Goal: Transaction & Acquisition: Purchase product/service

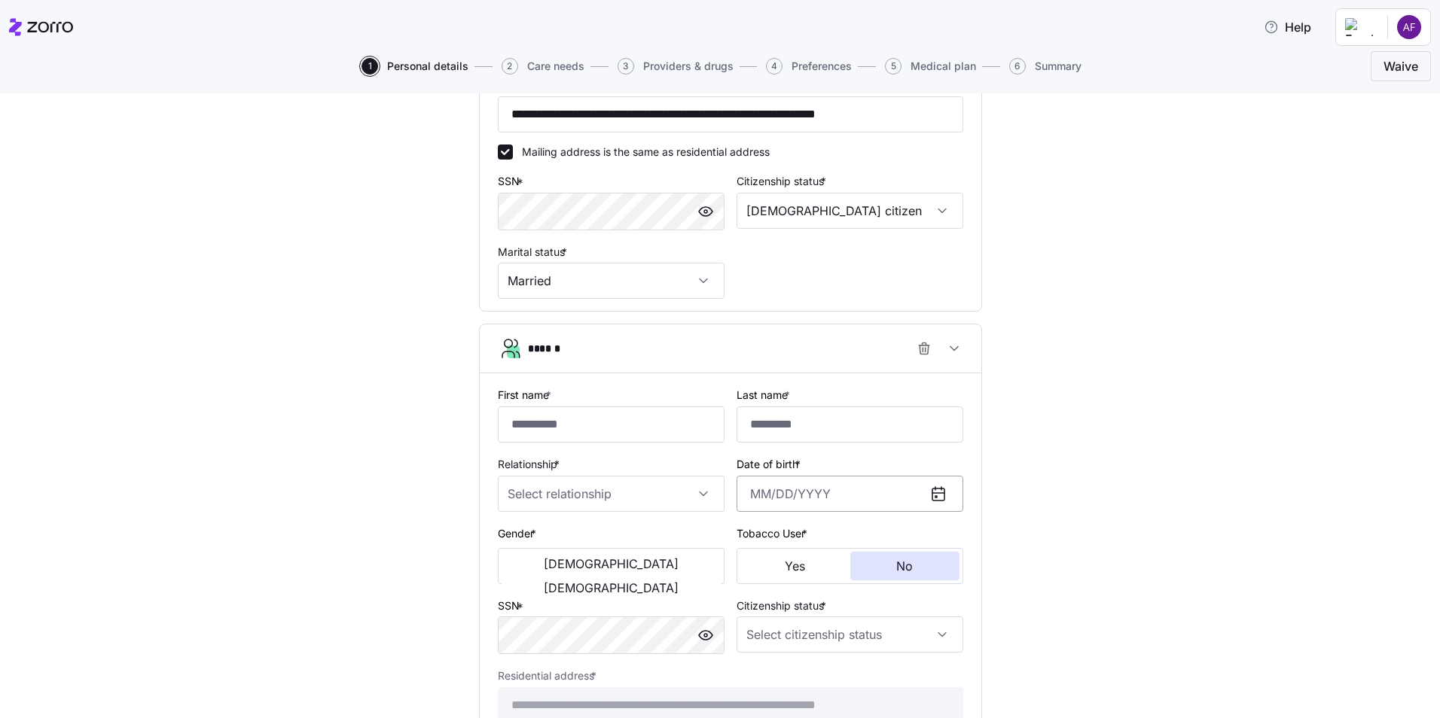
scroll to position [678, 0]
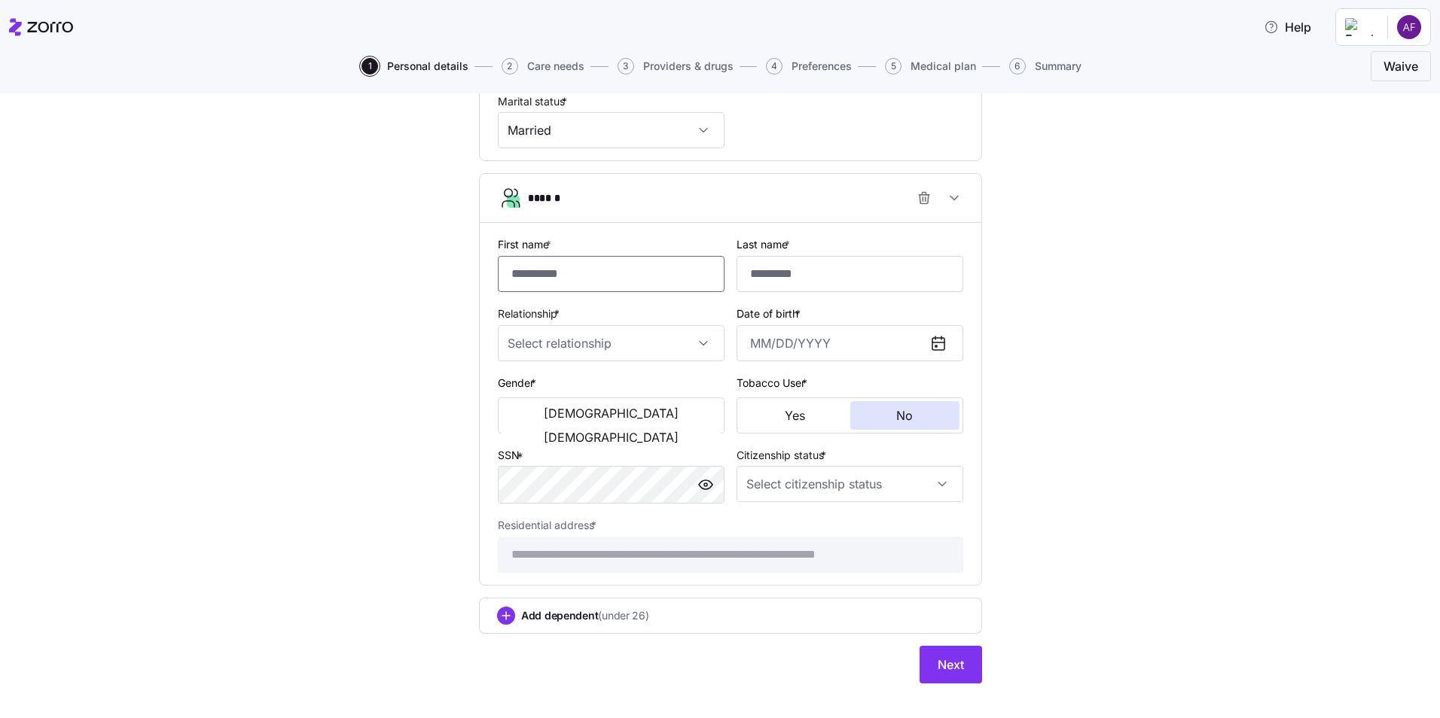
click at [629, 277] on input "First name *" at bounding box center [611, 274] width 227 height 36
type input "*******"
type input "[DATE]"
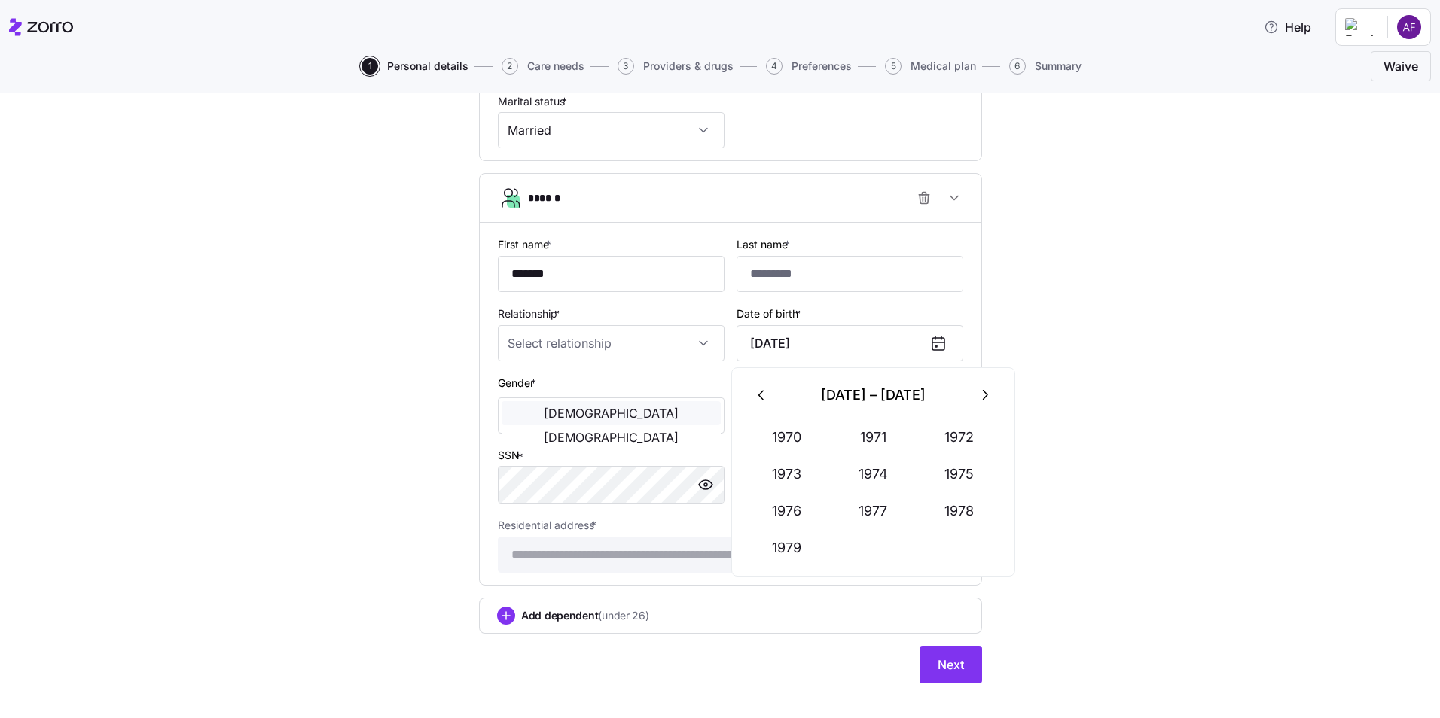
click at [544, 413] on span "[DEMOGRAPHIC_DATA]" at bounding box center [611, 413] width 135 height 12
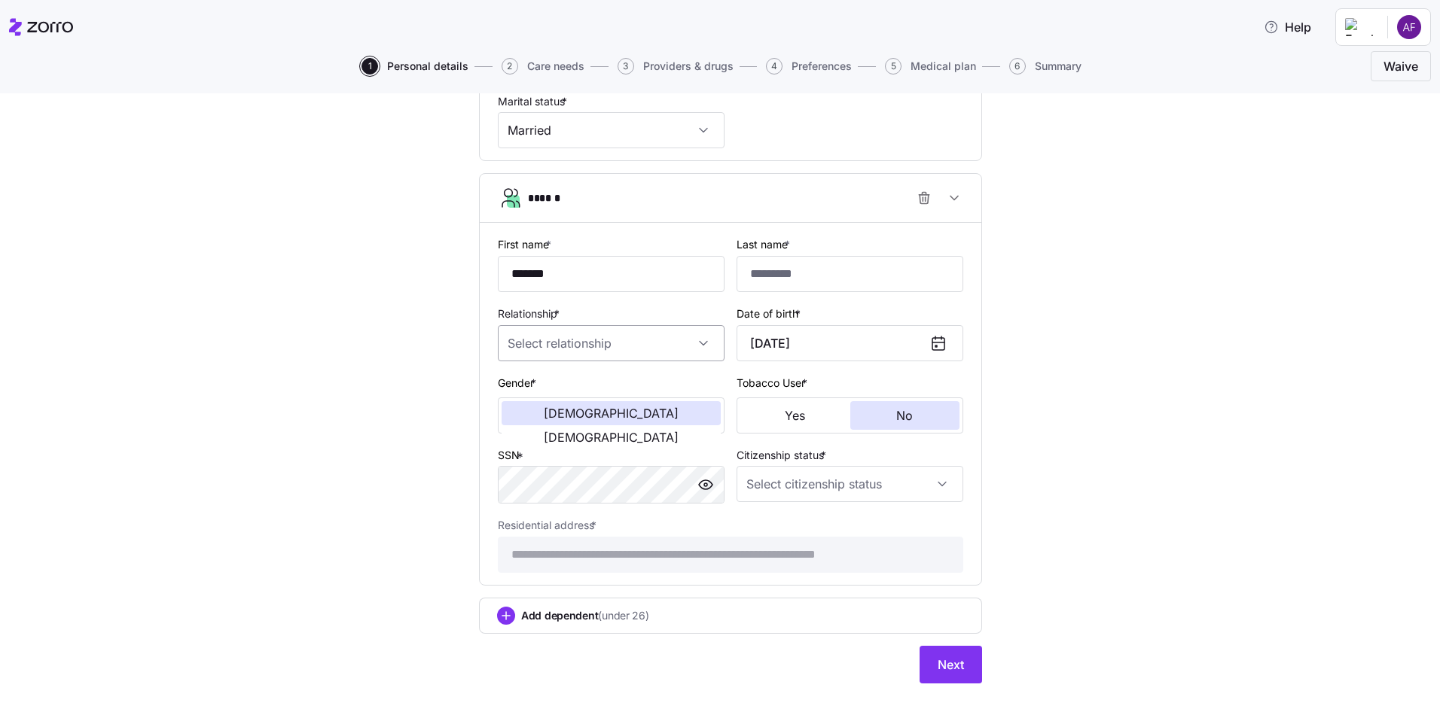
click at [563, 346] on input "Relationship *" at bounding box center [611, 343] width 227 height 36
click at [568, 397] on div "Spouse" at bounding box center [605, 389] width 215 height 32
type input "Spouse"
click at [824, 489] on input "Citizenship status *" at bounding box center [849, 484] width 227 height 36
click at [811, 531] on div "[DEMOGRAPHIC_DATA] citizen" at bounding box center [844, 530] width 215 height 32
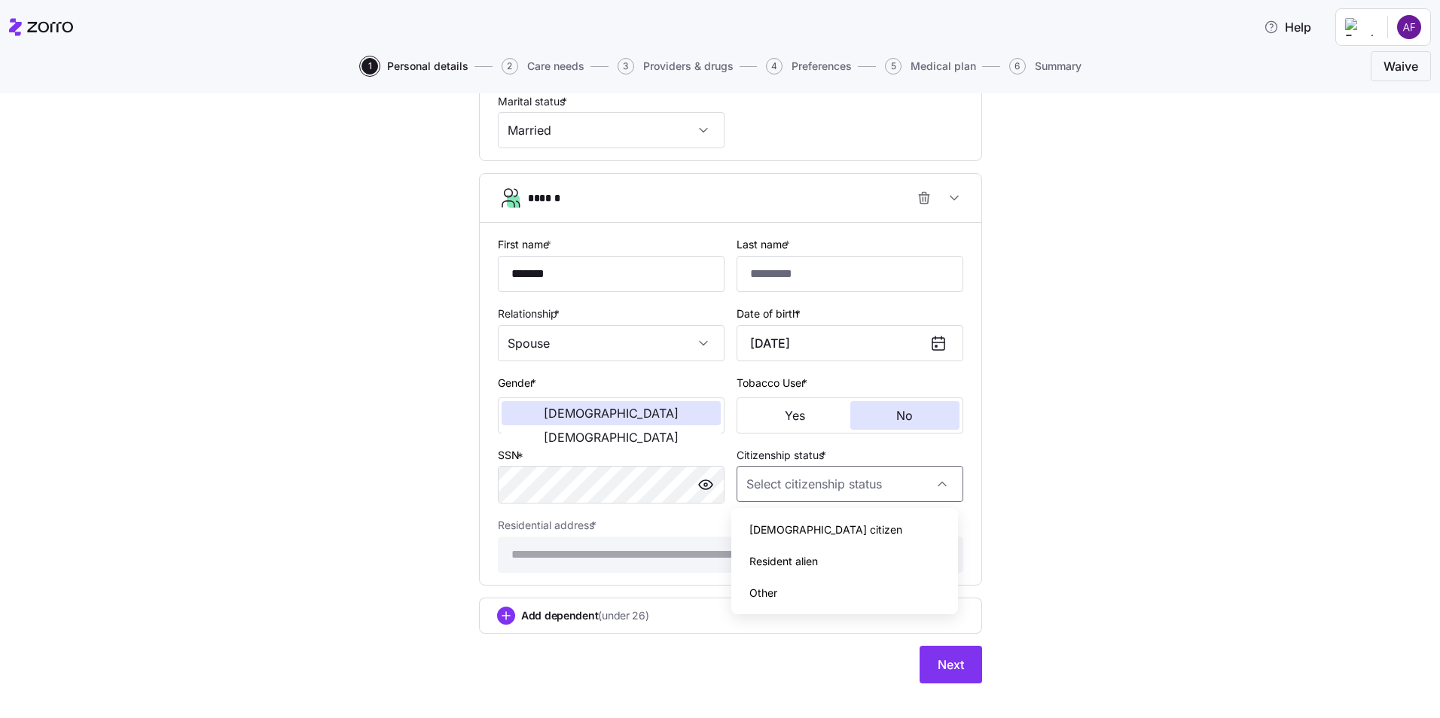
type input "[DEMOGRAPHIC_DATA] citizen"
click at [564, 611] on span "Add dependent (under 26)" at bounding box center [585, 615] width 128 height 15
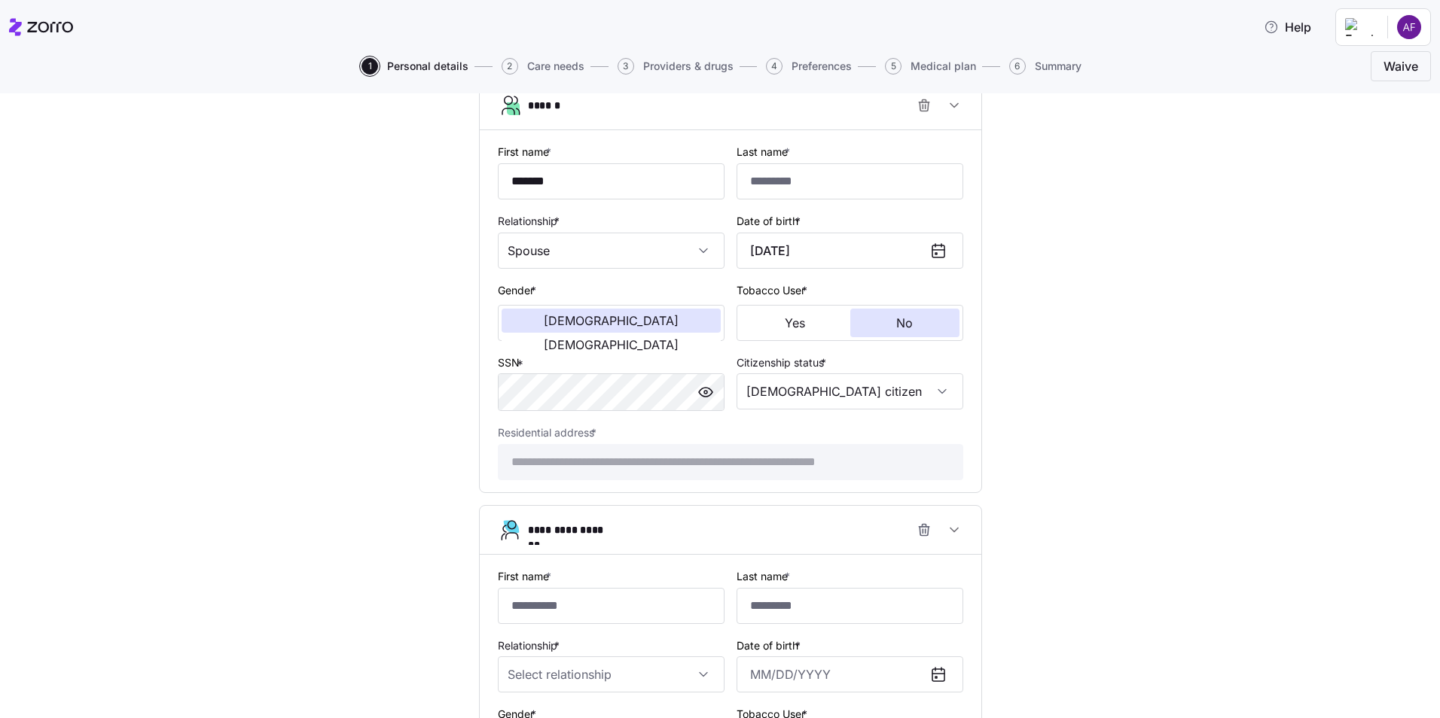
scroll to position [904, 0]
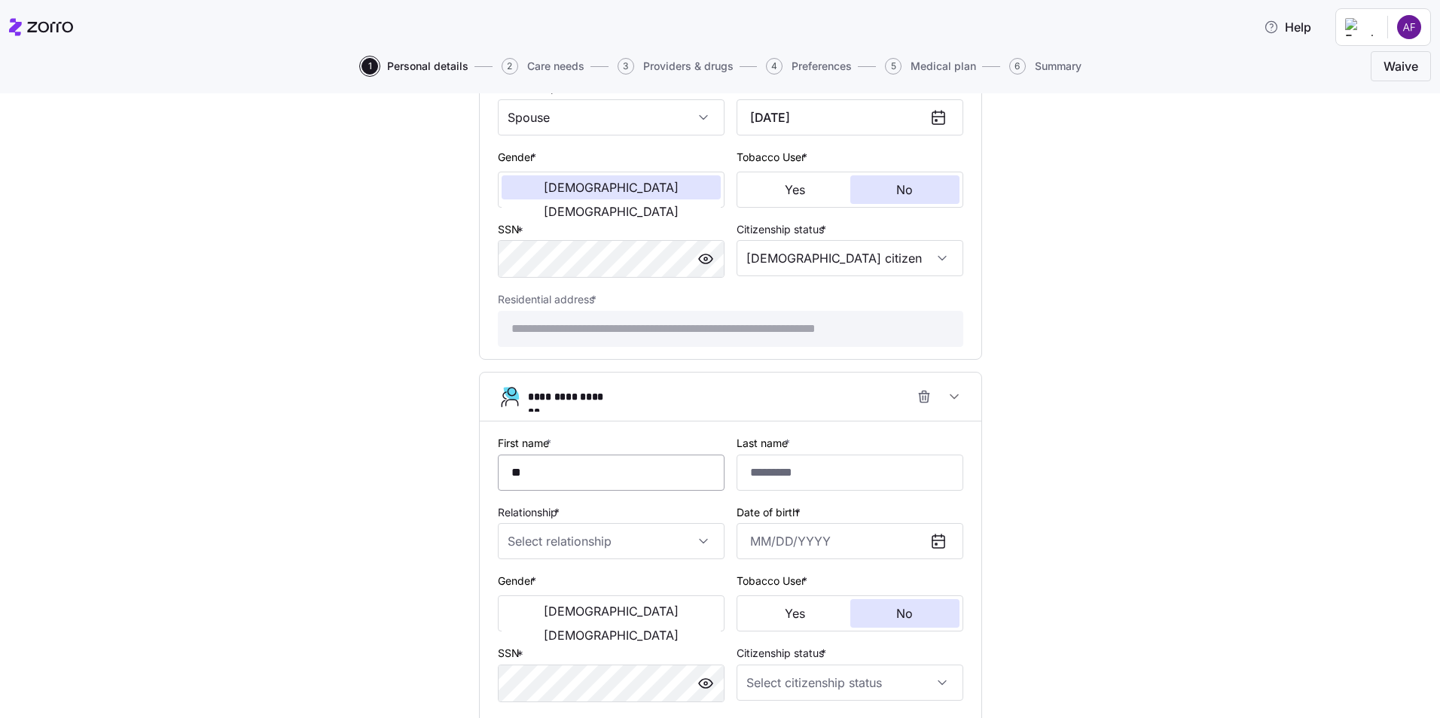
type input "*"
type input "*******"
type input "******"
drag, startPoint x: 606, startPoint y: 567, endPoint x: 611, endPoint y: 560, distance: 8.6
click at [606, 567] on div "Gender * [DEMOGRAPHIC_DATA] [DEMOGRAPHIC_DATA]" at bounding box center [611, 601] width 239 height 72
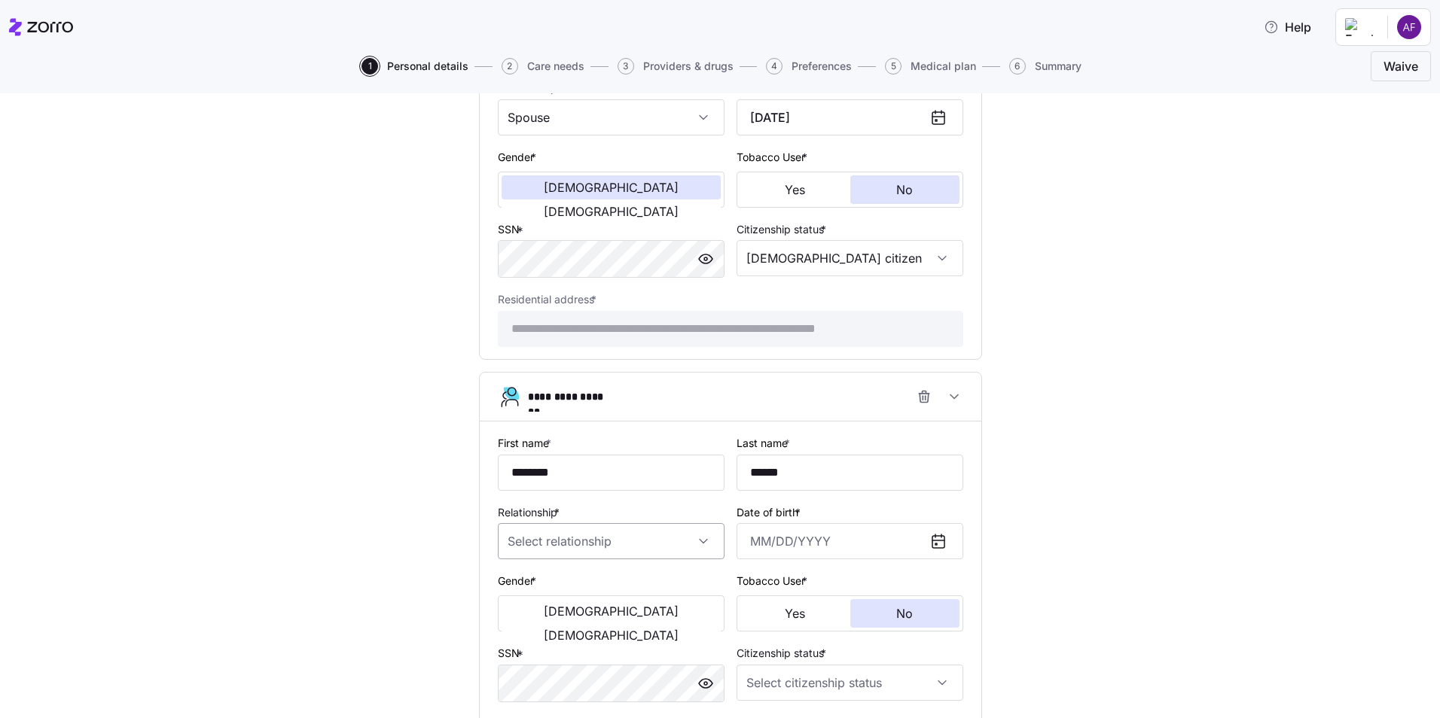
click at [612, 553] on input "Relationship *" at bounding box center [611, 541] width 227 height 36
click at [561, 587] on div "Child" at bounding box center [605, 587] width 215 height 32
type input "Child"
click at [792, 547] on input "Date of birth *" at bounding box center [849, 541] width 227 height 36
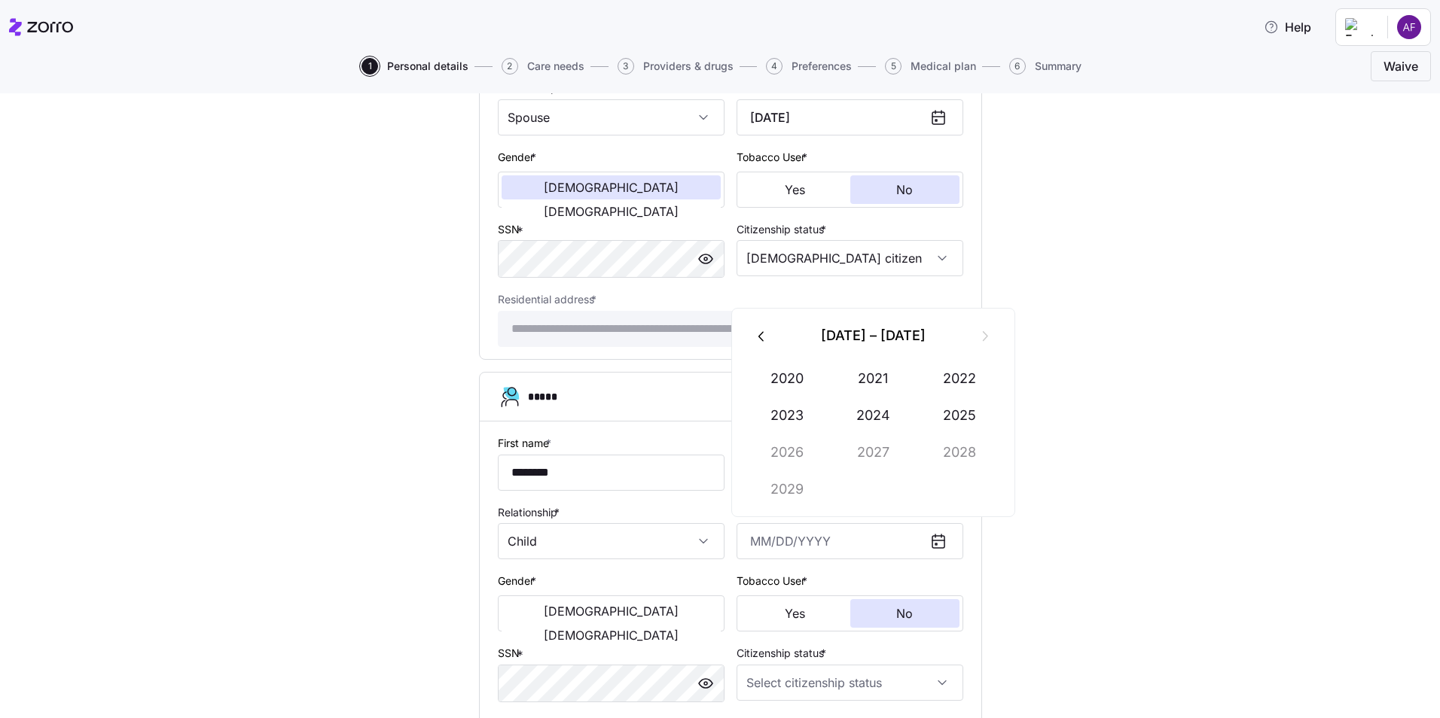
click at [768, 338] on icon "button" at bounding box center [762, 336] width 17 height 17
click at [984, 337] on icon "button" at bounding box center [984, 336] width 17 height 17
click at [974, 373] on button "2012" at bounding box center [959, 379] width 86 height 36
click at [882, 417] on button "May" at bounding box center [873, 416] width 86 height 36
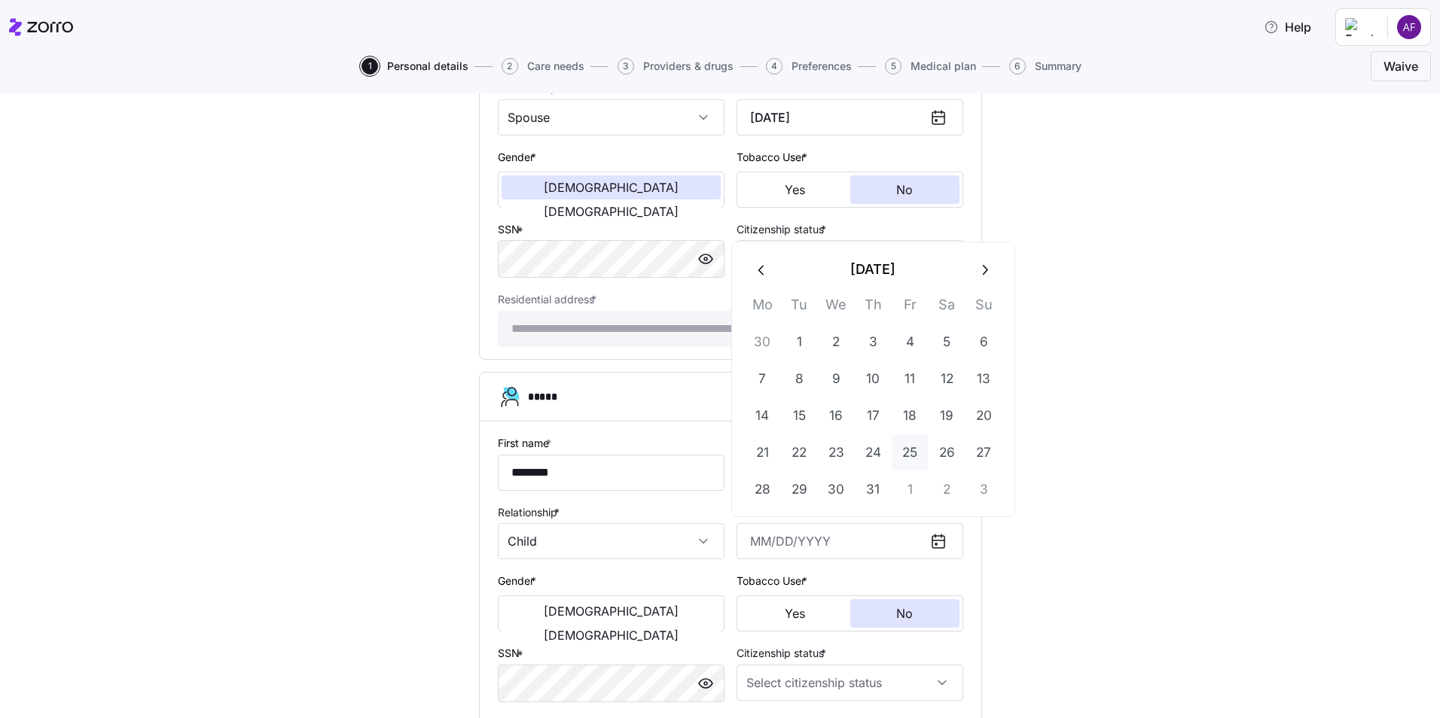
click at [911, 449] on button "25" at bounding box center [909, 452] width 36 height 36
type input "[DATE]"
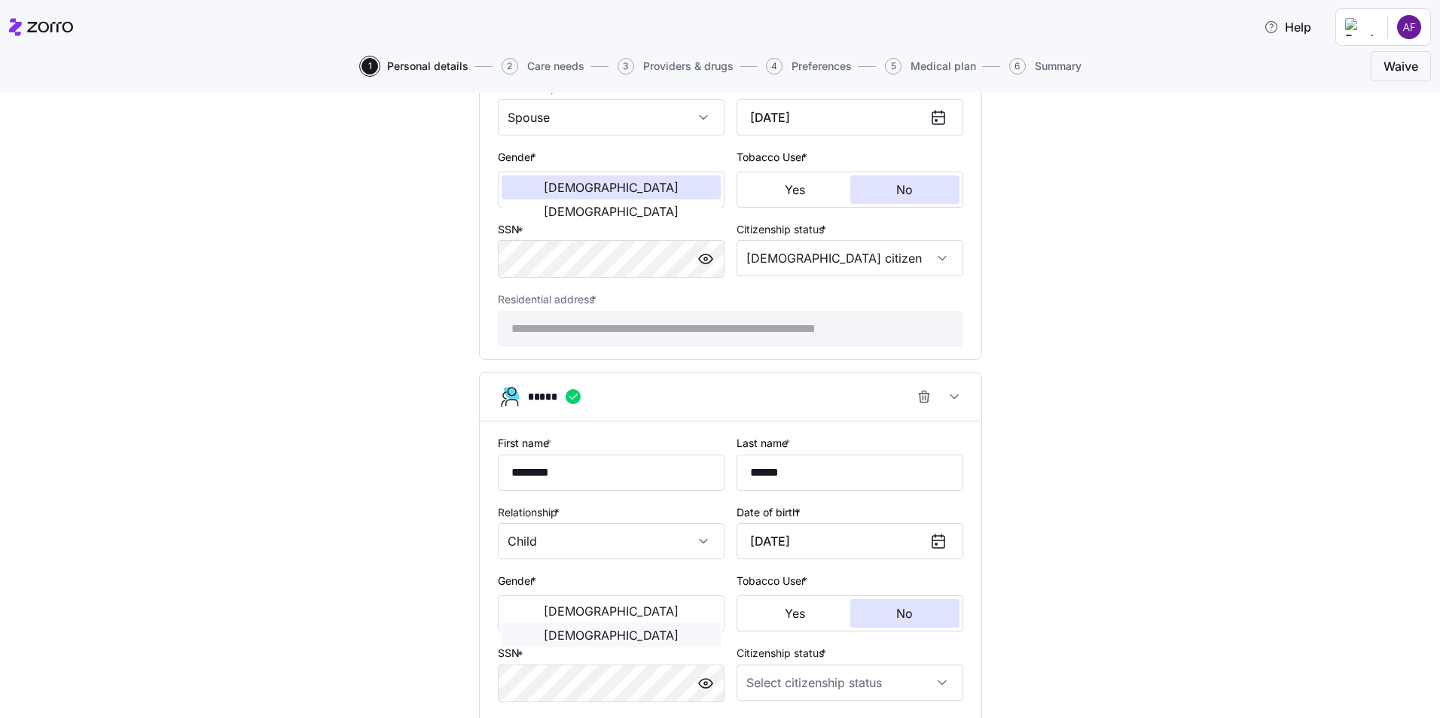
click at [653, 629] on span "[DEMOGRAPHIC_DATA]" at bounding box center [611, 635] width 135 height 12
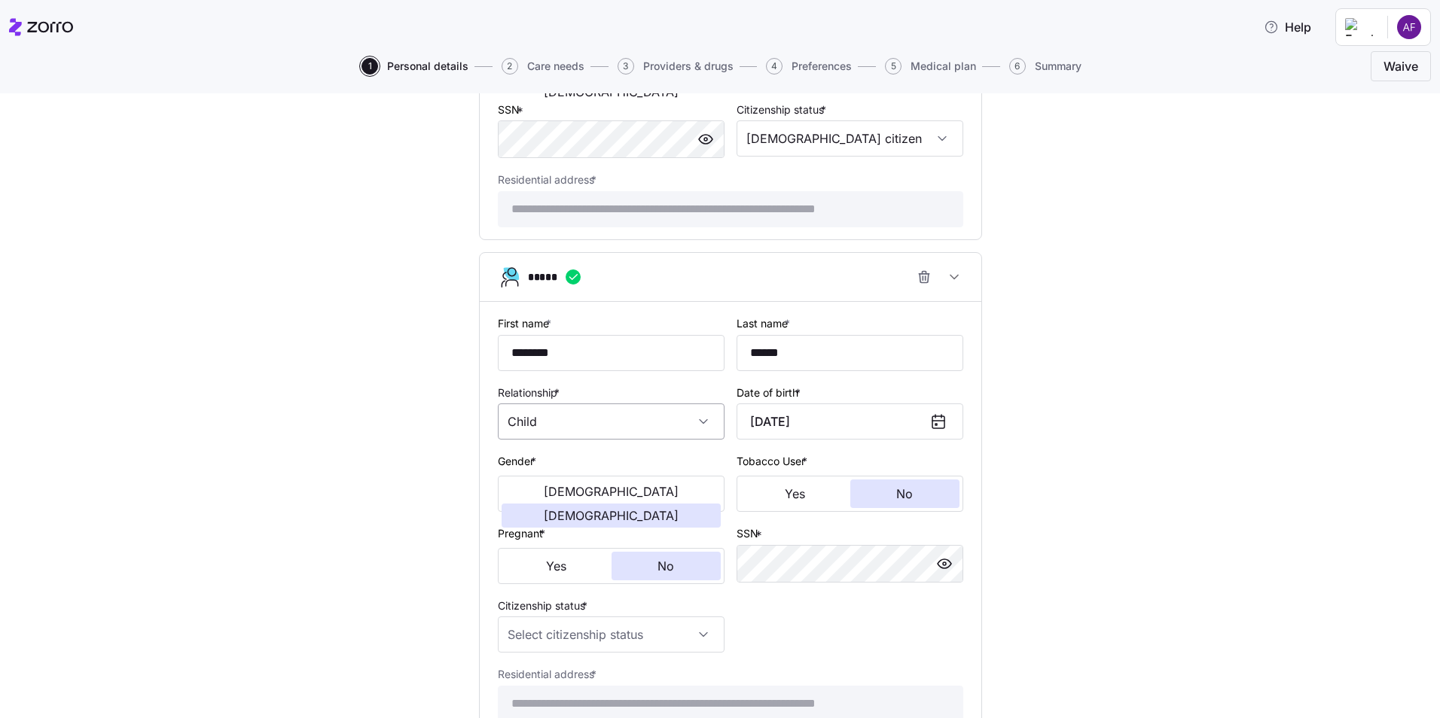
scroll to position [1054, 0]
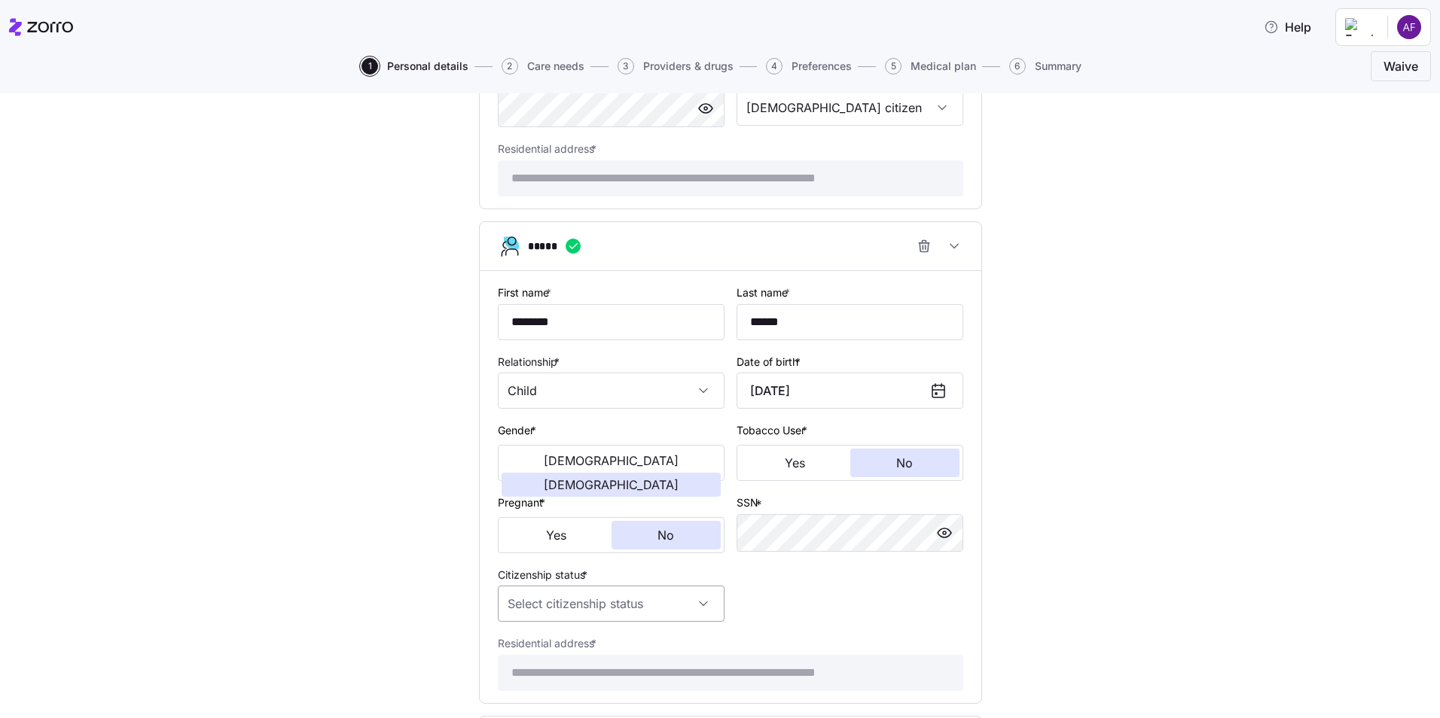
click at [576, 602] on input "Citizenship status *" at bounding box center [611, 604] width 227 height 36
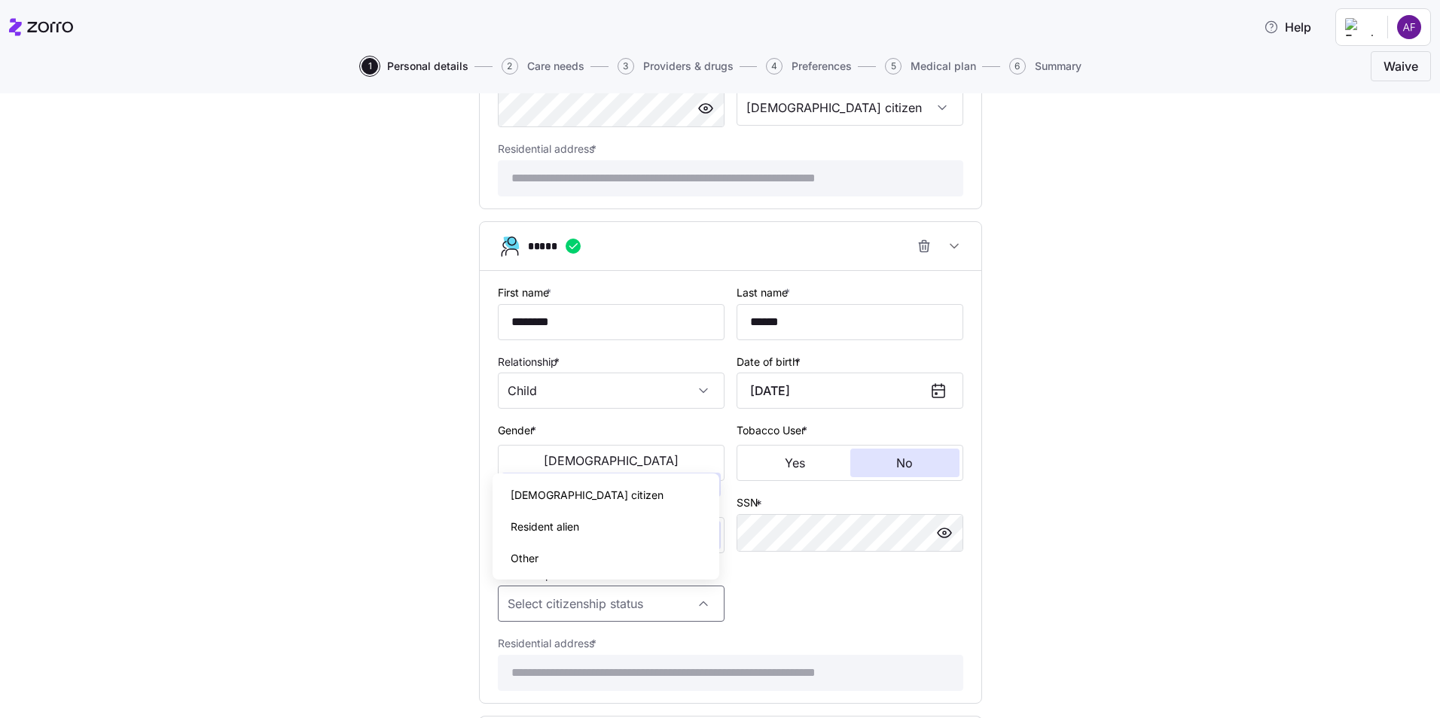
click at [563, 491] on div "[DEMOGRAPHIC_DATA] citizen" at bounding box center [605, 496] width 215 height 32
type input "[DEMOGRAPHIC_DATA] citizen"
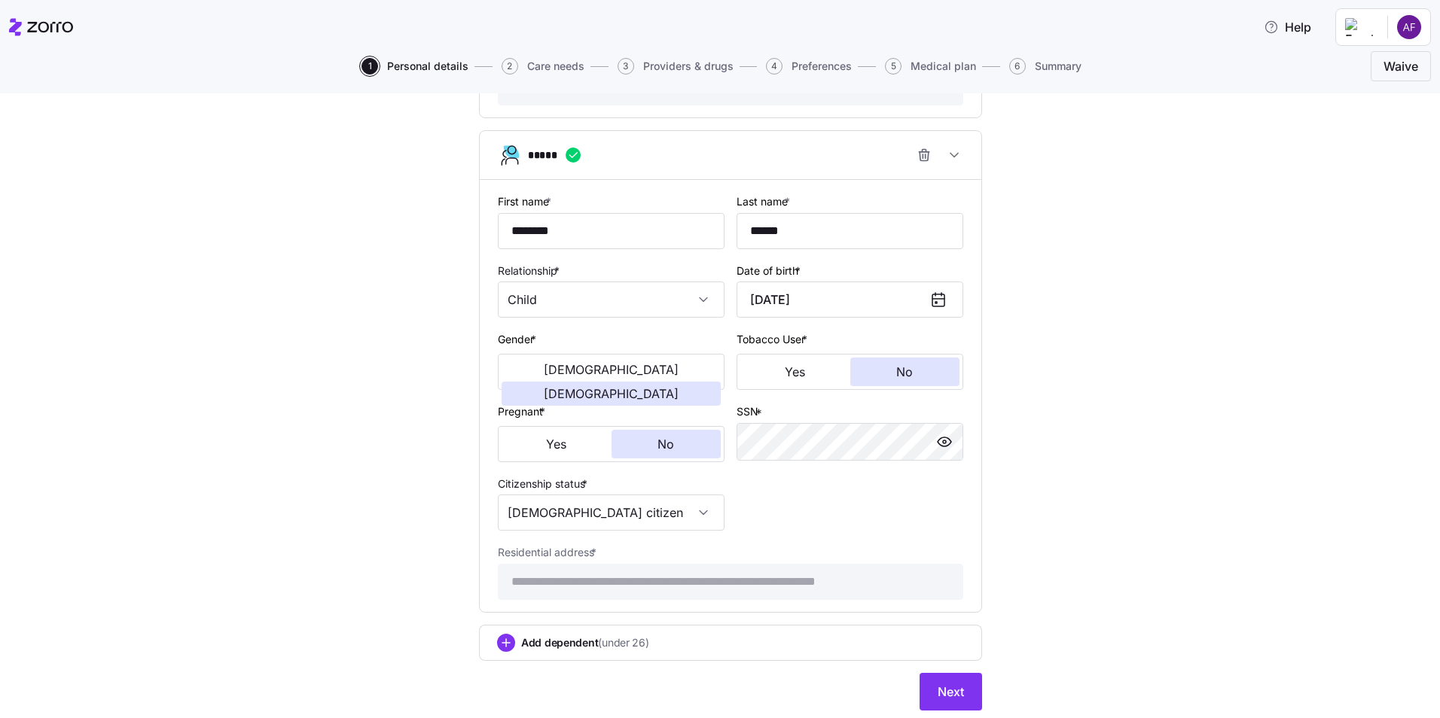
scroll to position [1192, 0]
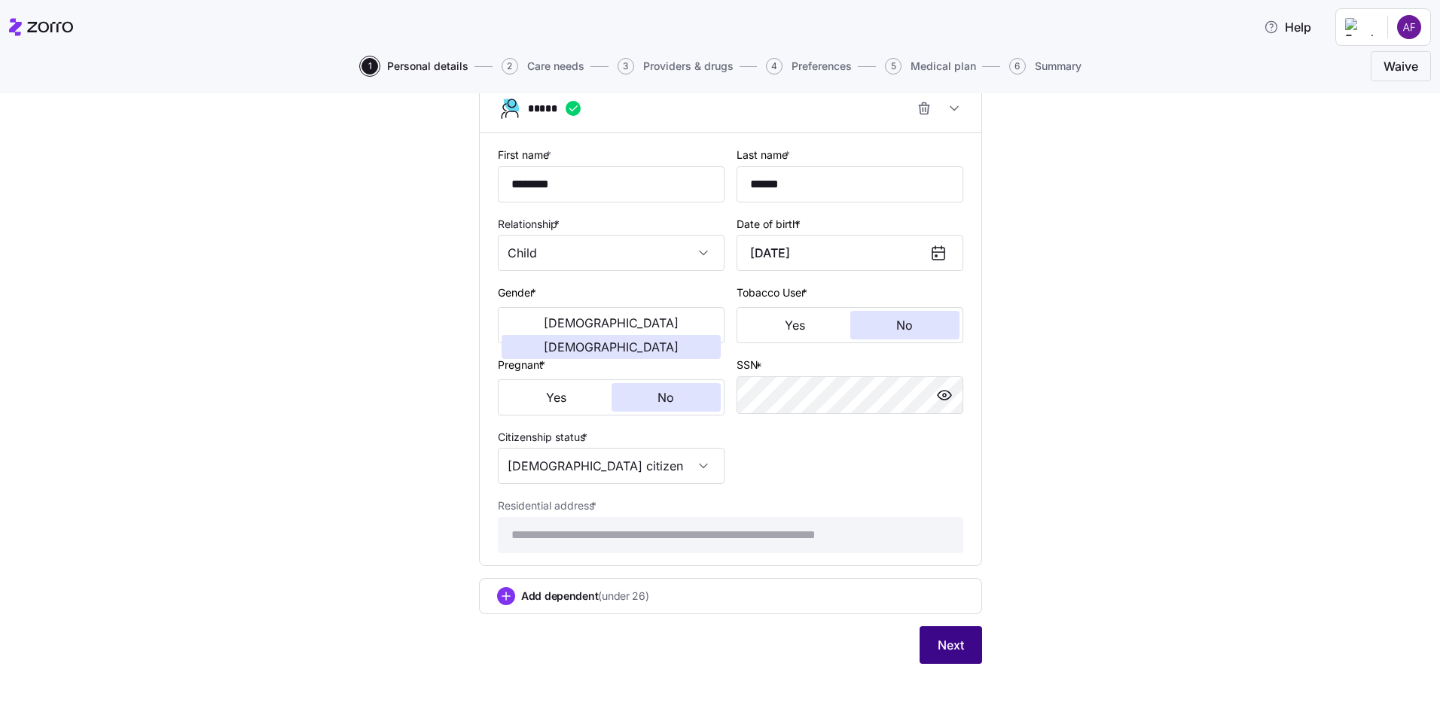
click at [938, 640] on span "Next" at bounding box center [950, 645] width 26 height 18
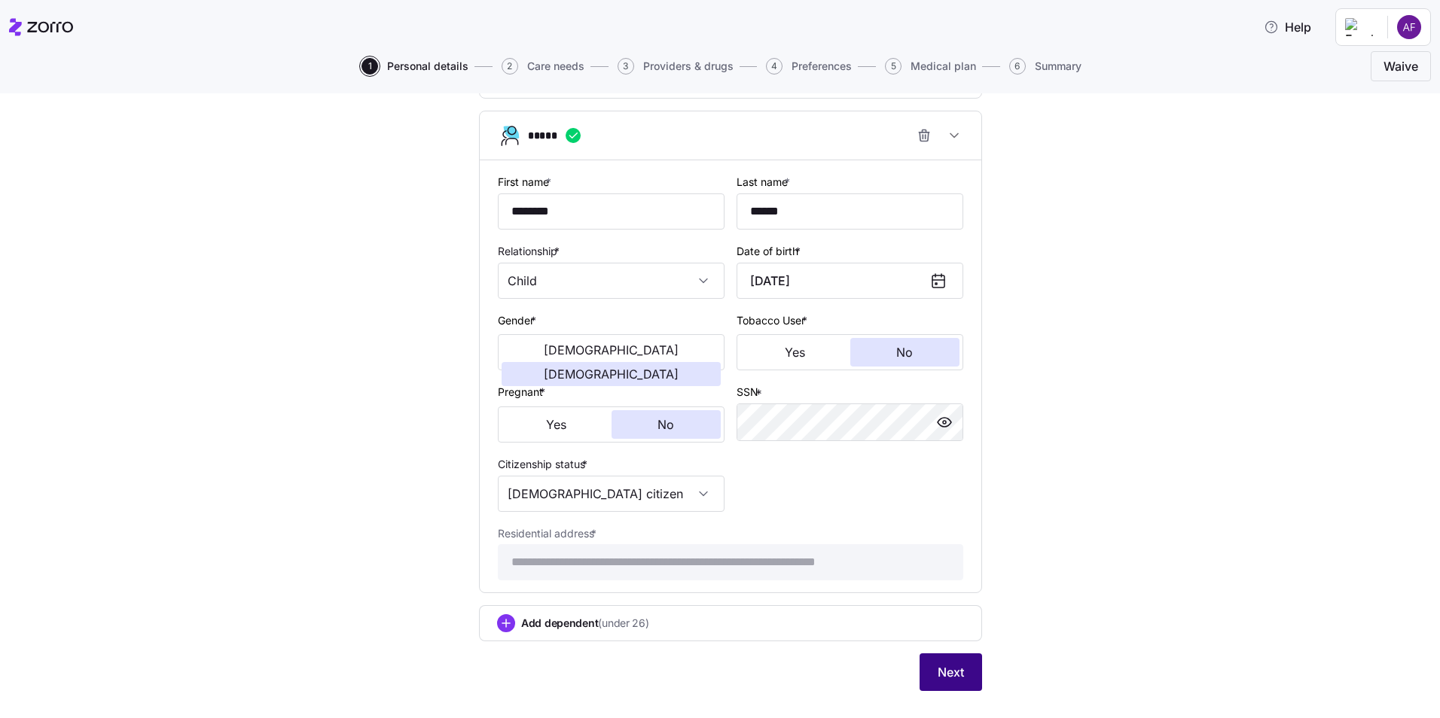
scroll to position [1219, 0]
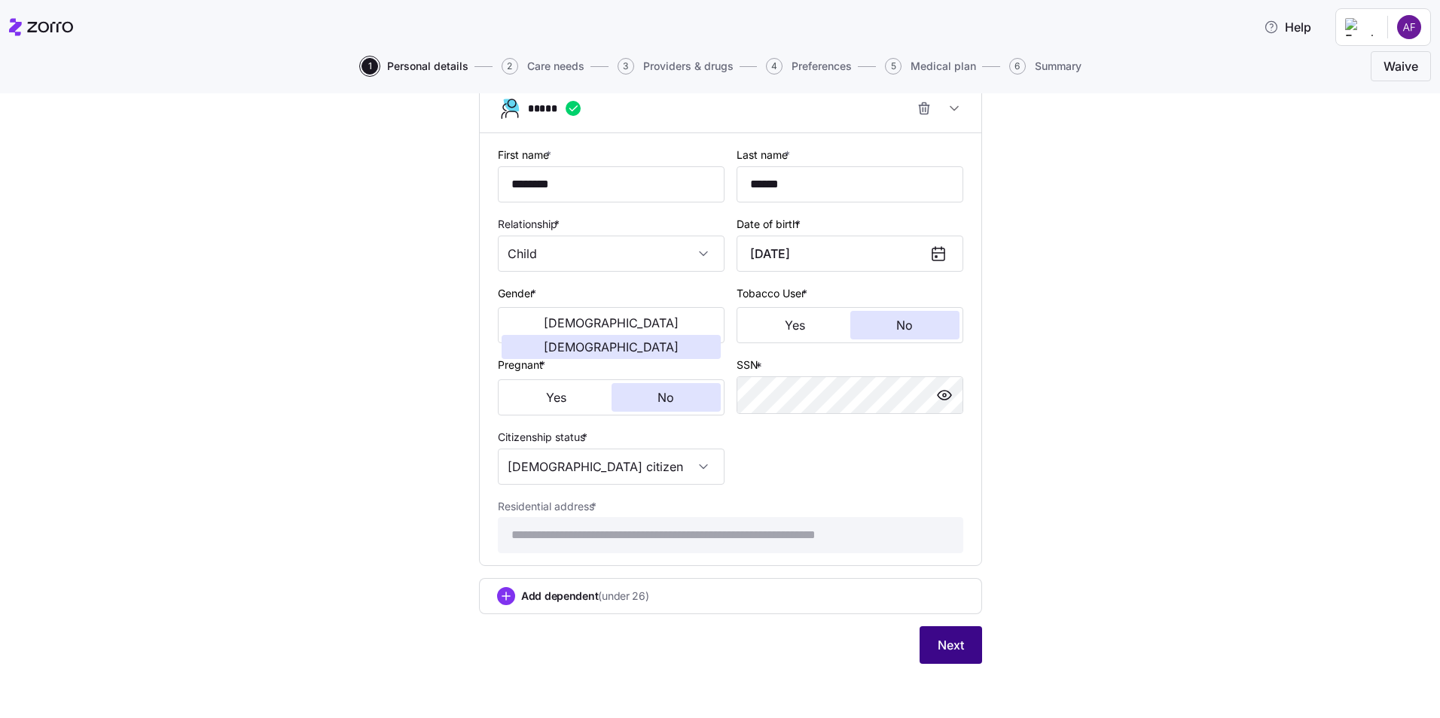
click at [937, 647] on span "Next" at bounding box center [950, 645] width 26 height 18
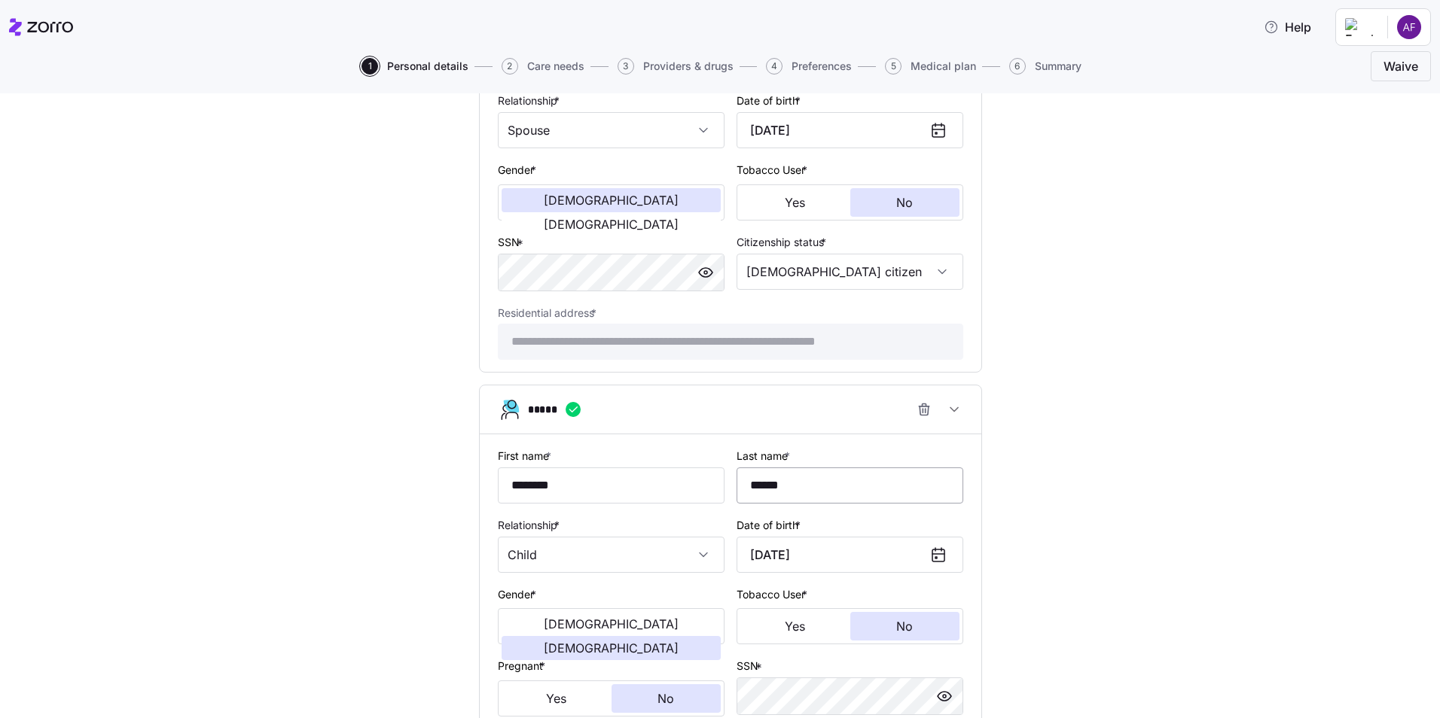
scroll to position [617, 0]
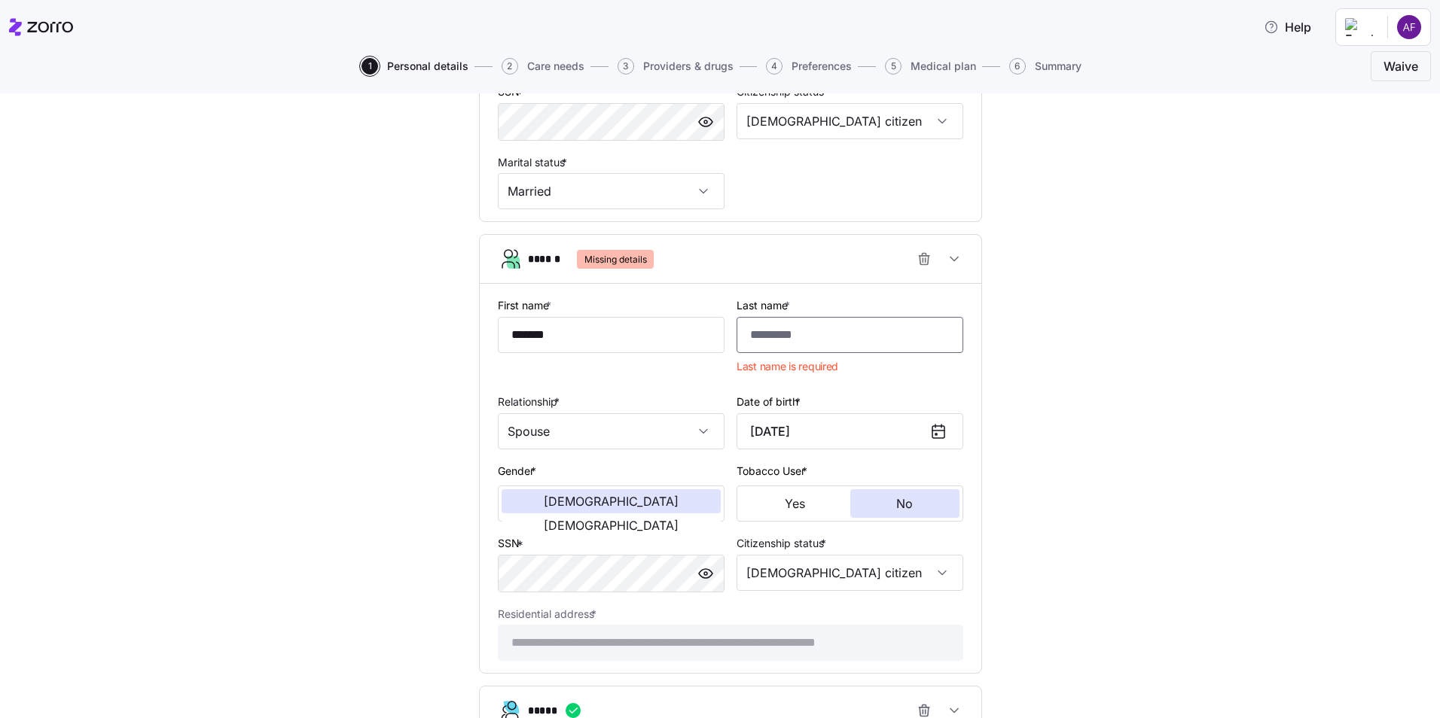
click at [824, 337] on input "Last name *" at bounding box center [849, 335] width 227 height 36
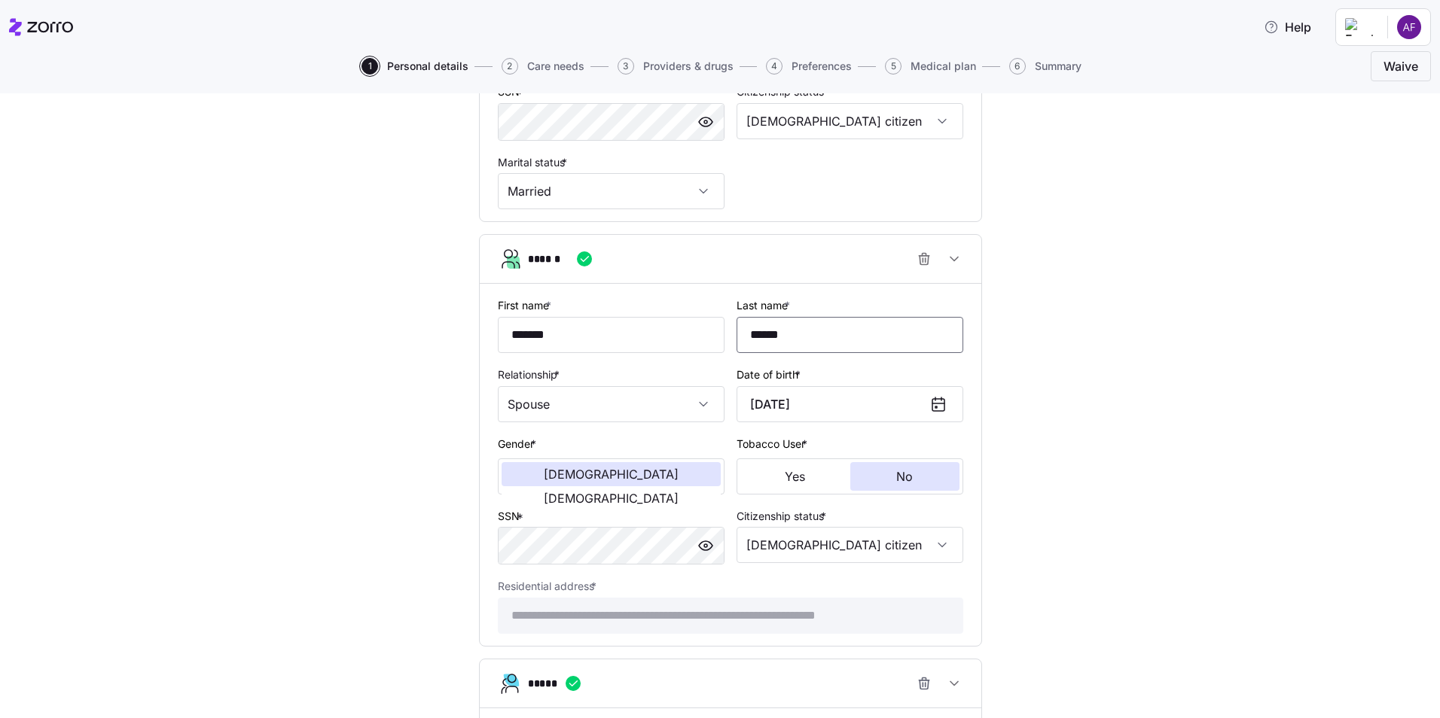
type input "******"
click at [1017, 386] on div "**********" at bounding box center [730, 379] width 1376 height 1757
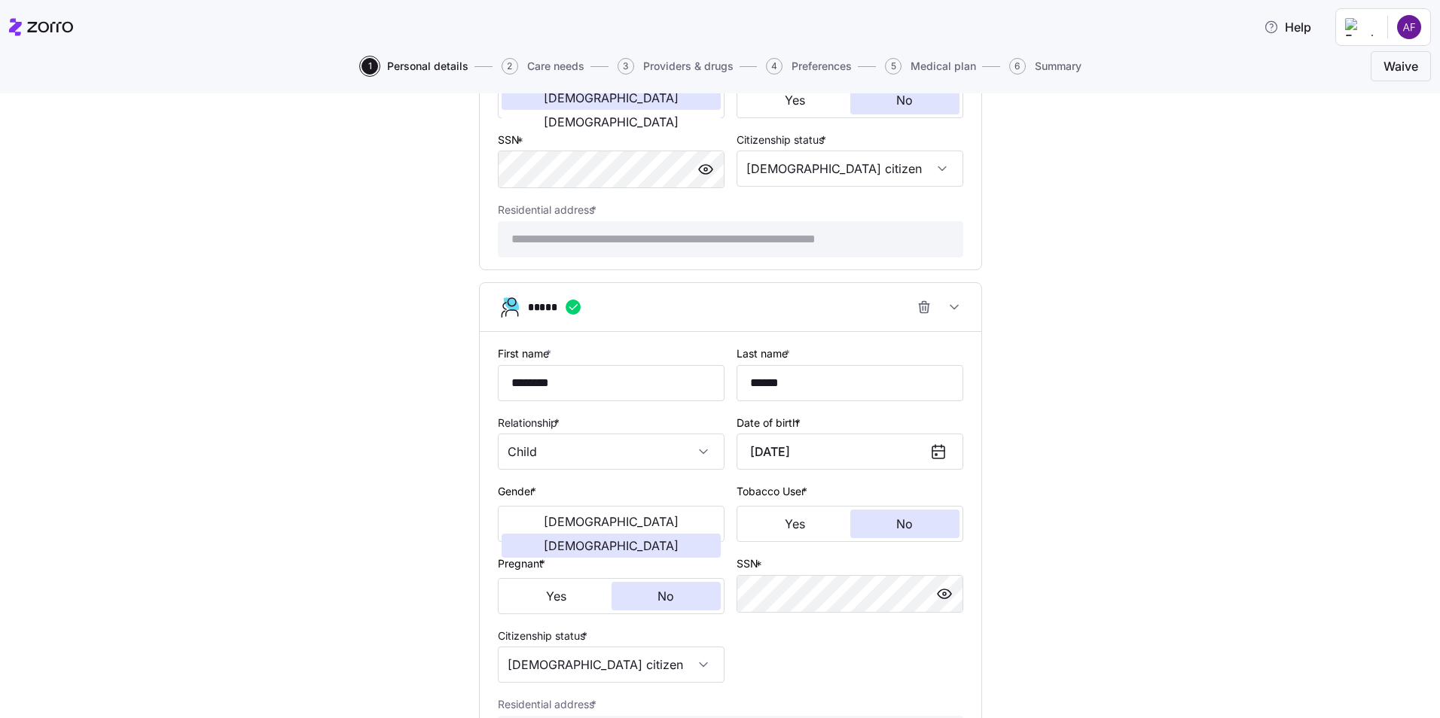
scroll to position [1192, 0]
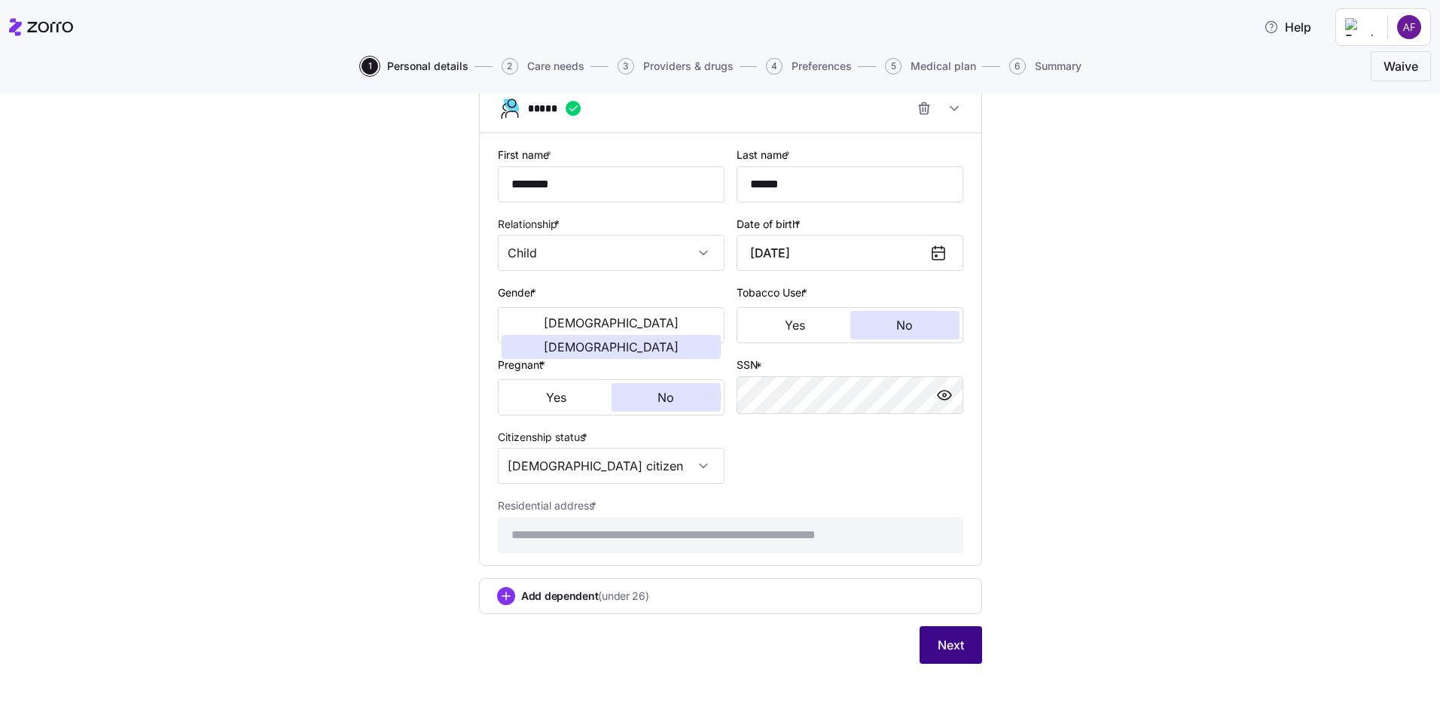
click at [927, 640] on button "Next" at bounding box center [950, 645] width 62 height 38
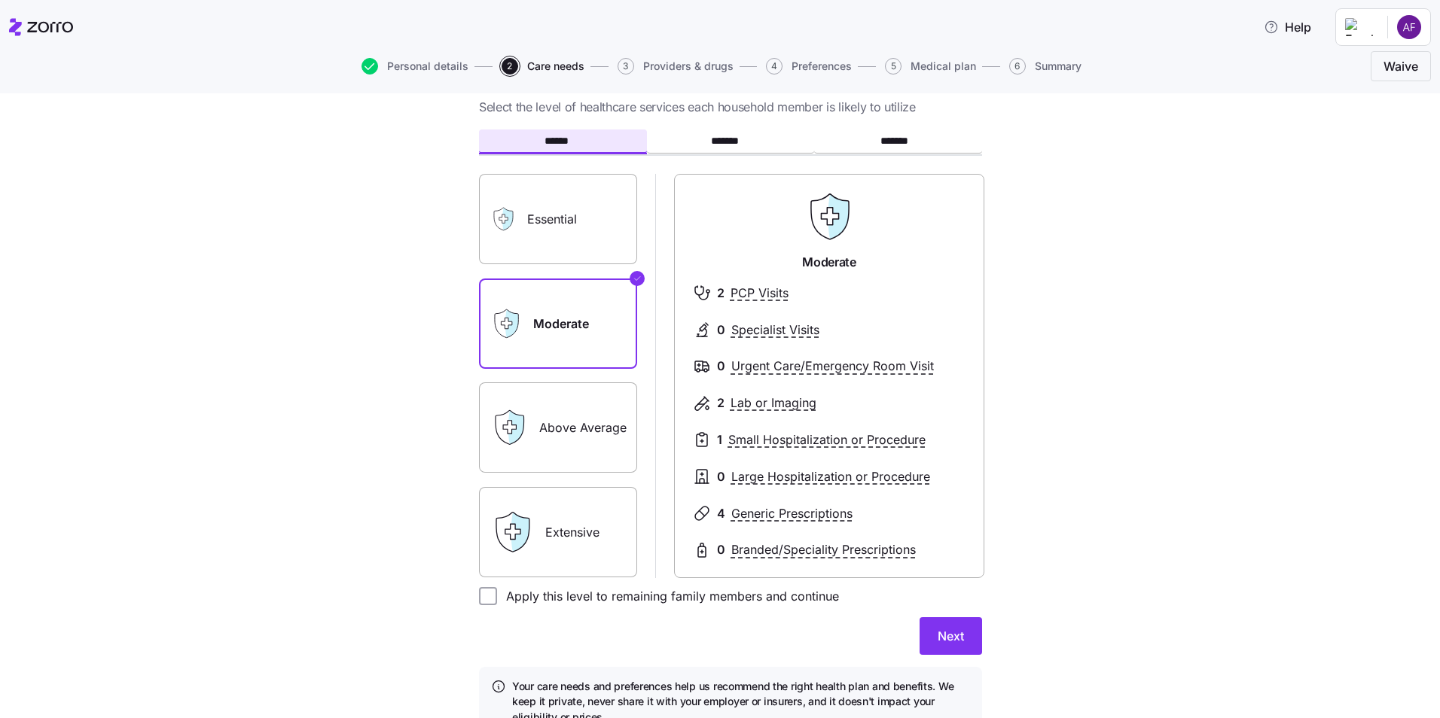
scroll to position [75, 0]
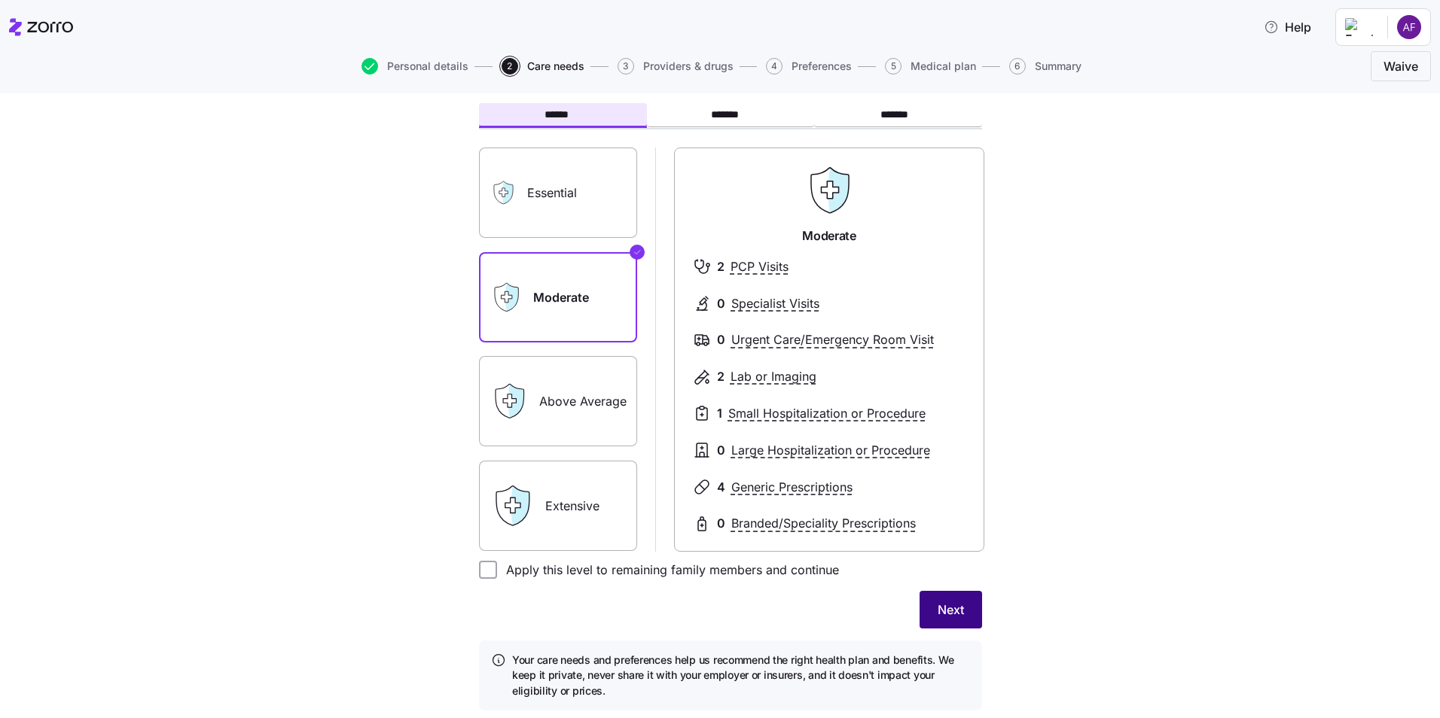
click at [940, 608] on span "Next" at bounding box center [950, 610] width 26 height 18
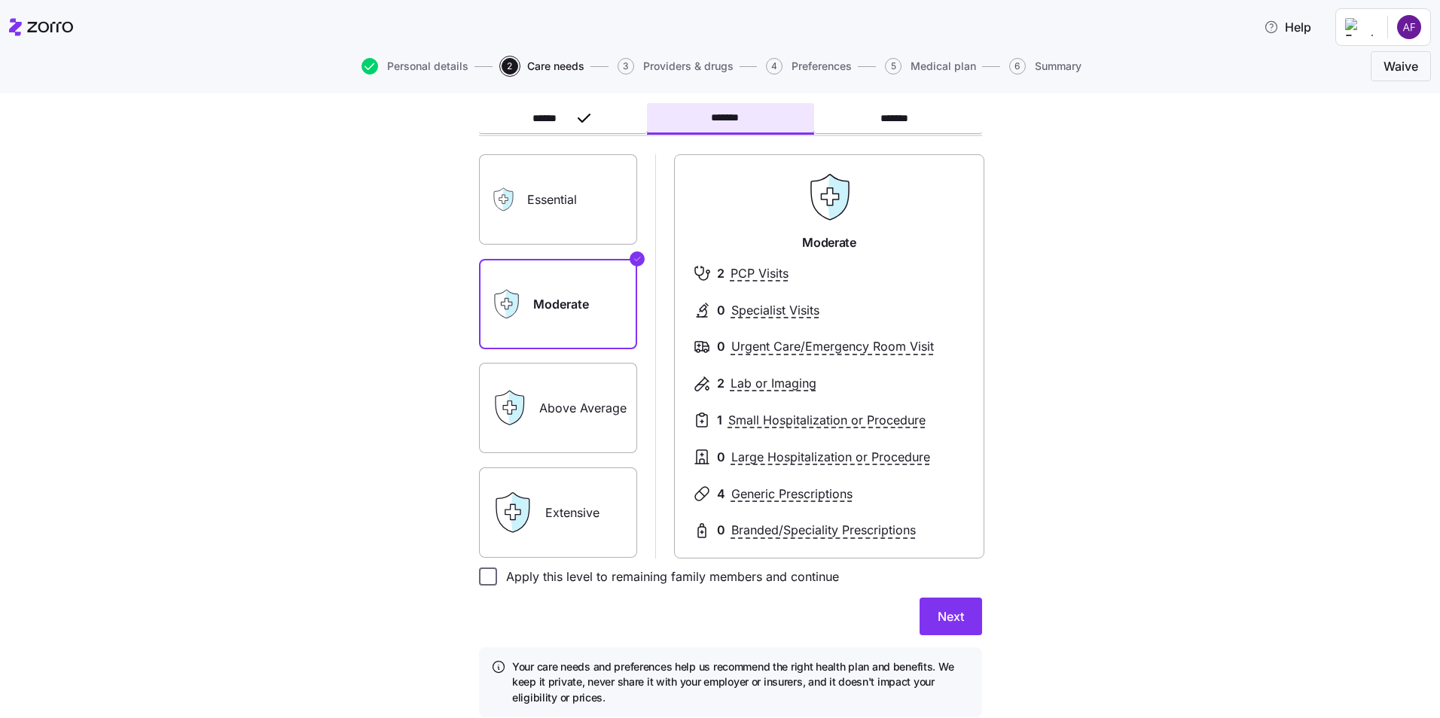
click at [485, 581] on input "Apply this level to remaining family members and continue" at bounding box center [488, 577] width 18 height 18
checkbox input "true"
click at [952, 622] on span "Next" at bounding box center [950, 617] width 26 height 18
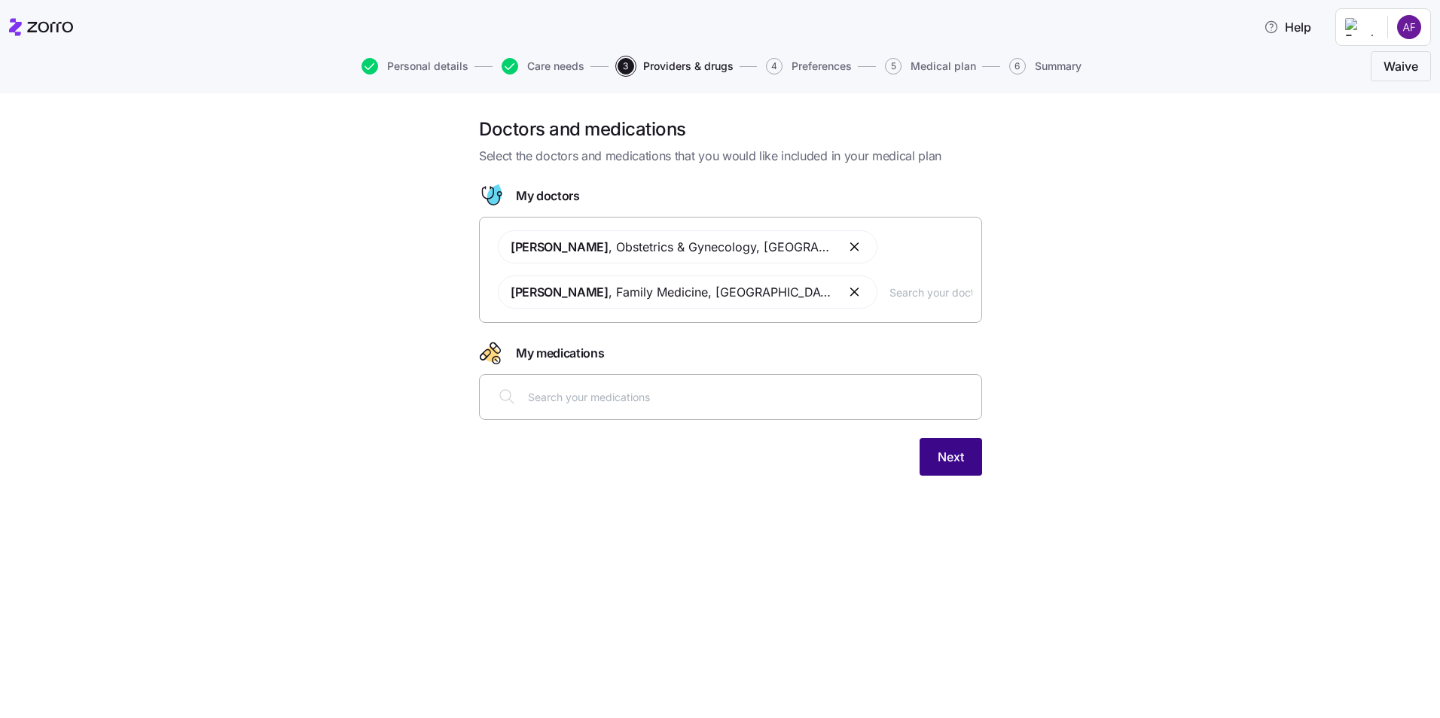
click at [956, 458] on span "Next" at bounding box center [950, 457] width 26 height 18
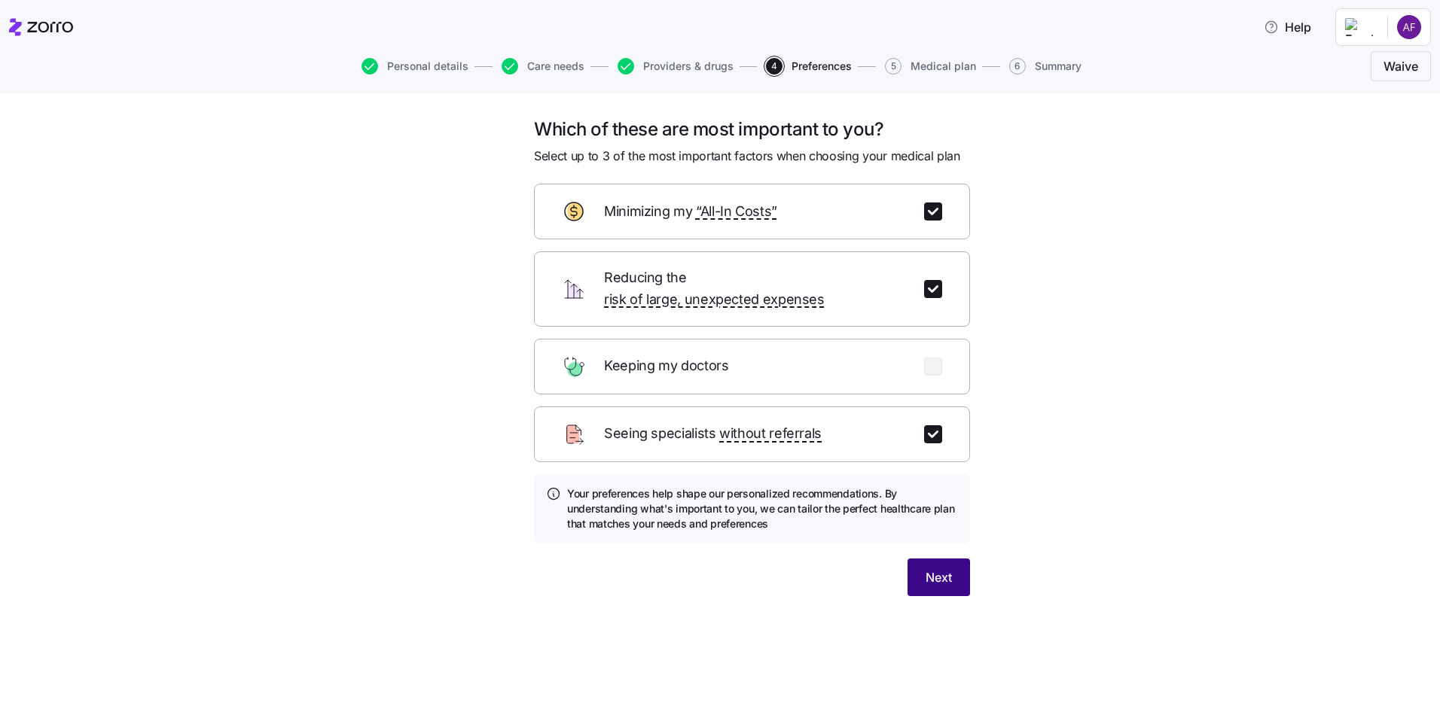
click at [935, 559] on button "Next" at bounding box center [938, 578] width 62 height 38
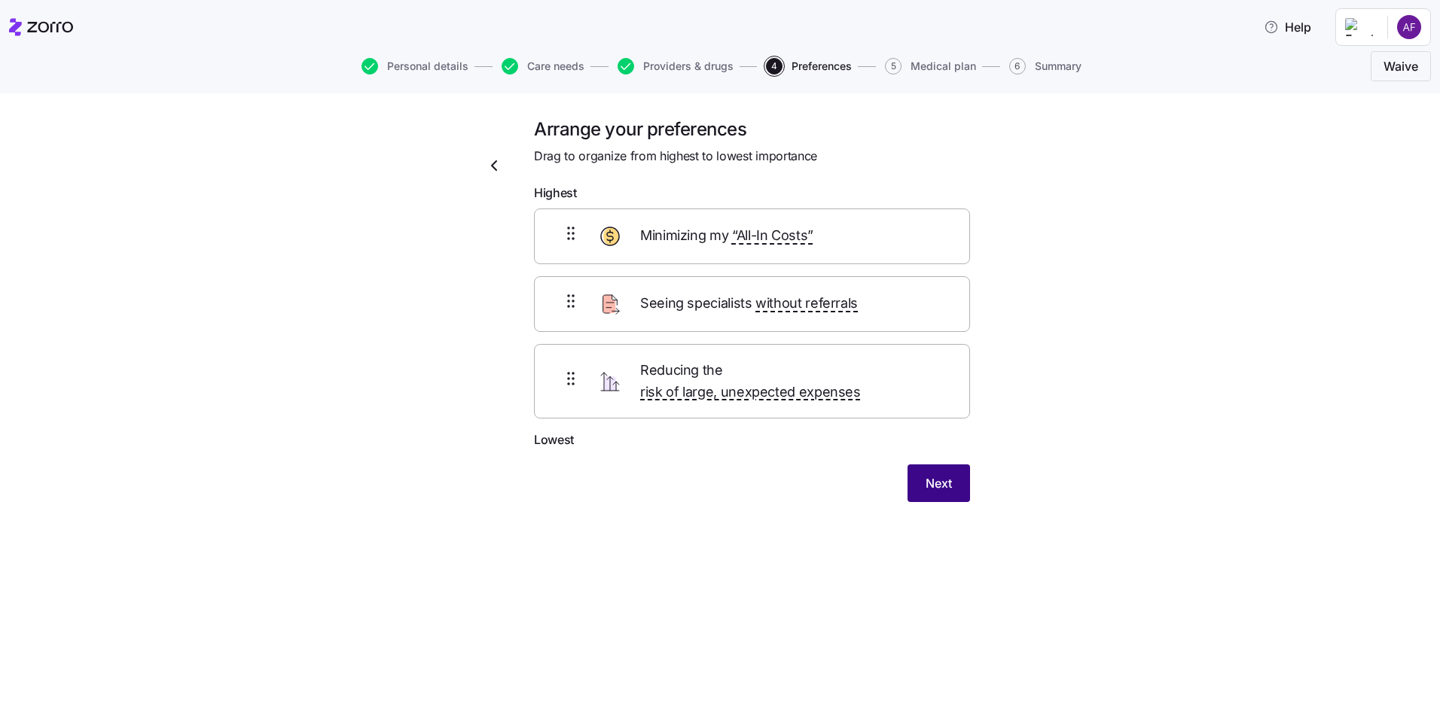
click at [952, 474] on button "Next" at bounding box center [938, 484] width 62 height 38
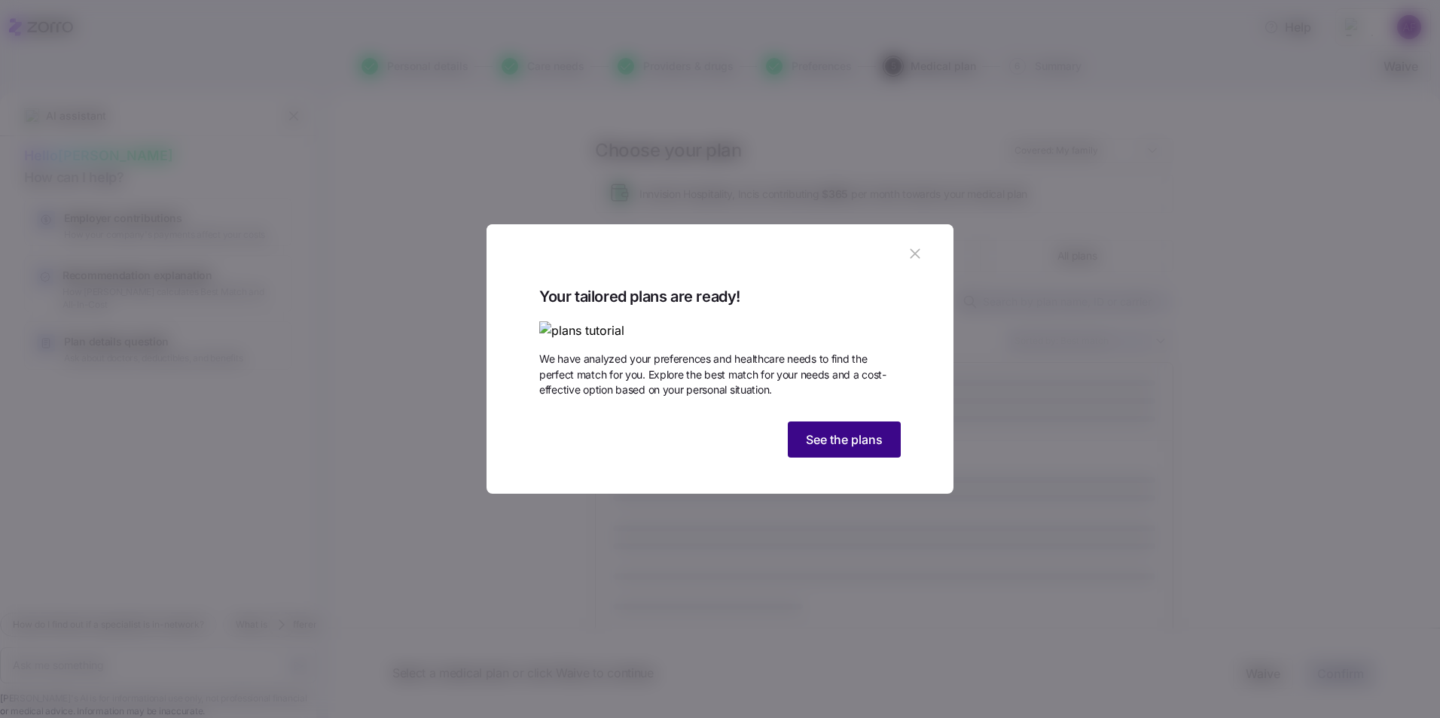
click at [854, 449] on span "See the plans" at bounding box center [844, 440] width 77 height 18
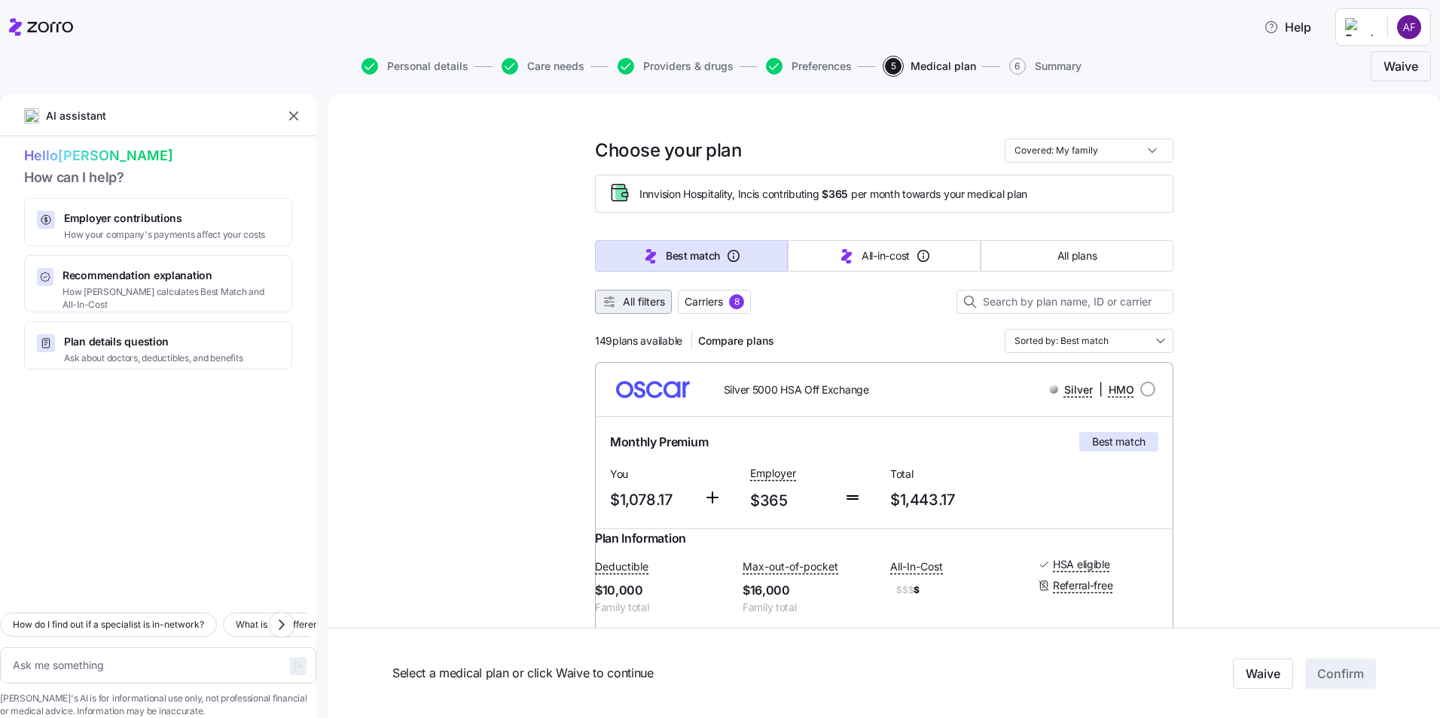
click at [642, 302] on span "All filters" at bounding box center [644, 301] width 42 height 15
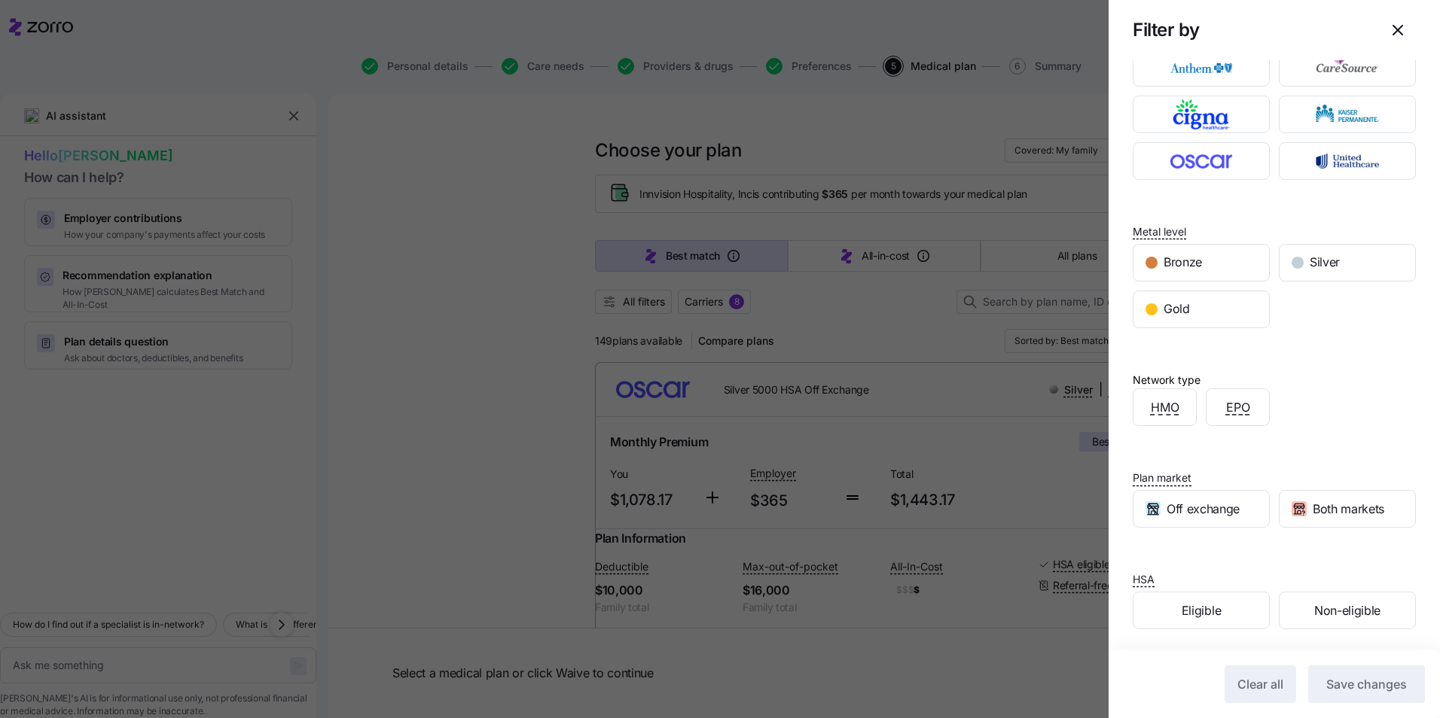
scroll to position [92, 0]
click at [1176, 602] on div "Eligible" at bounding box center [1201, 608] width 136 height 36
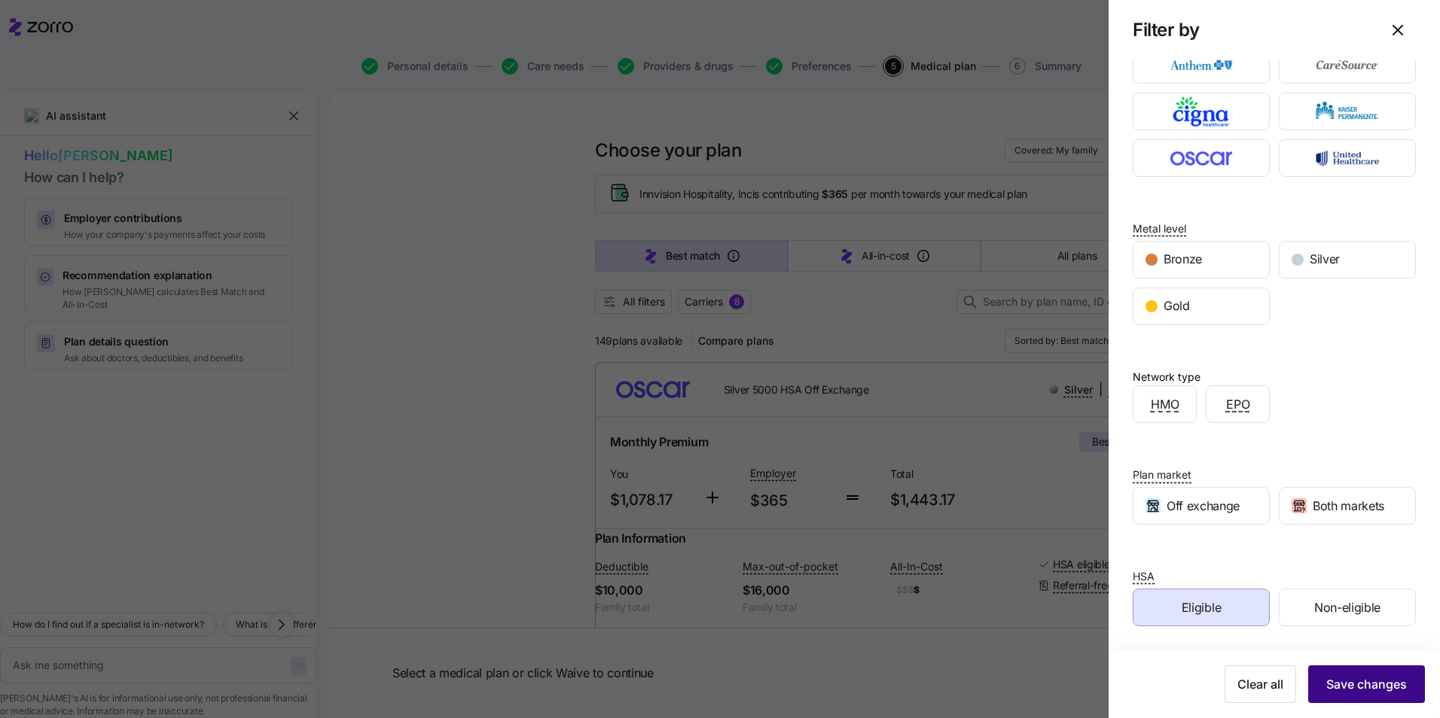
click at [1324, 675] on button "Save changes" at bounding box center [1366, 685] width 117 height 38
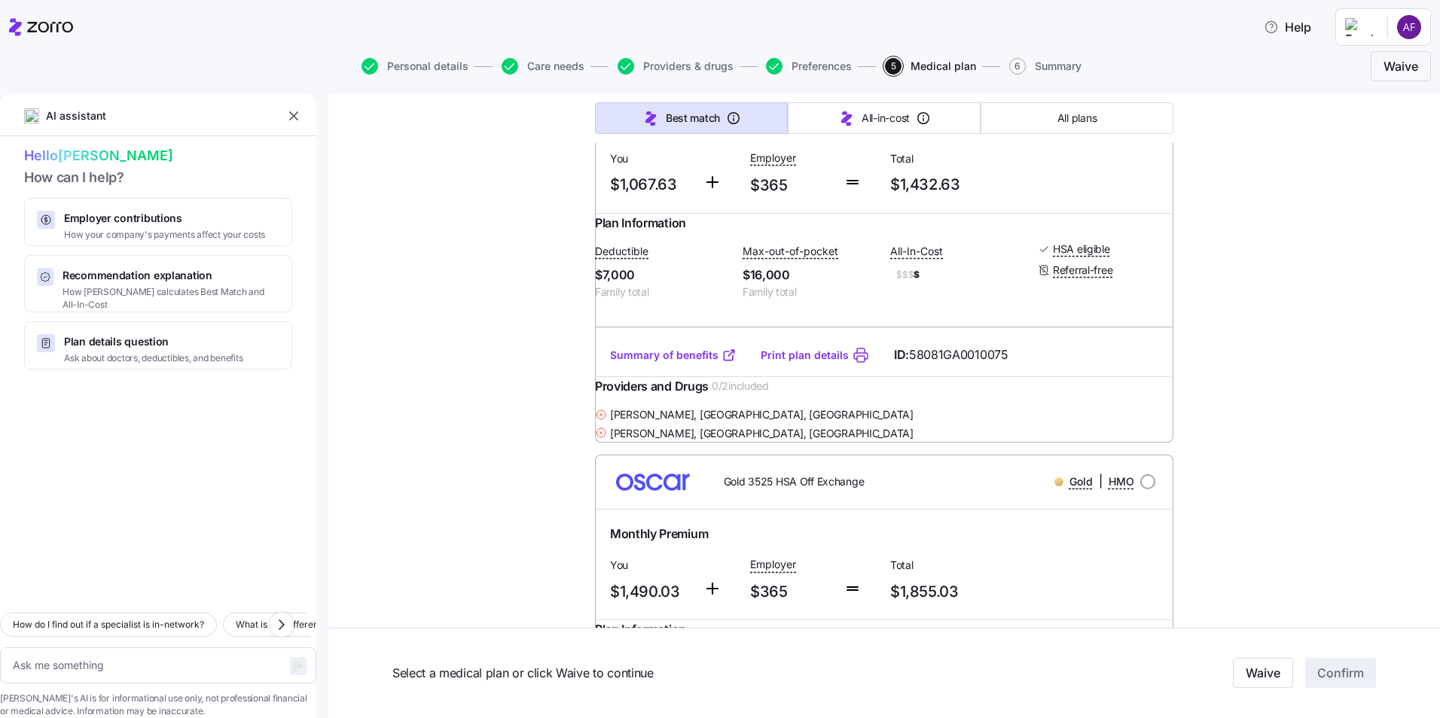
scroll to position [1054, 0]
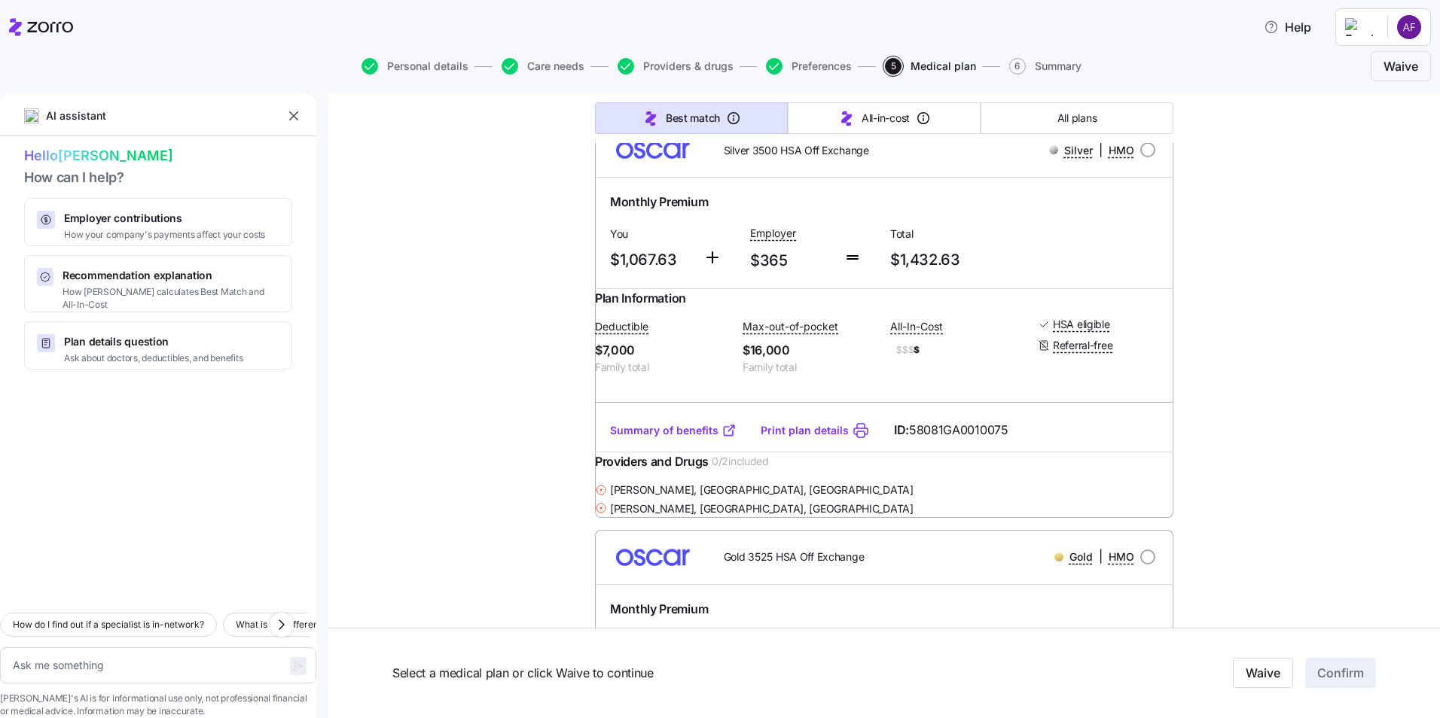
click at [692, 438] on link "Summary of benefits" at bounding box center [673, 430] width 126 height 15
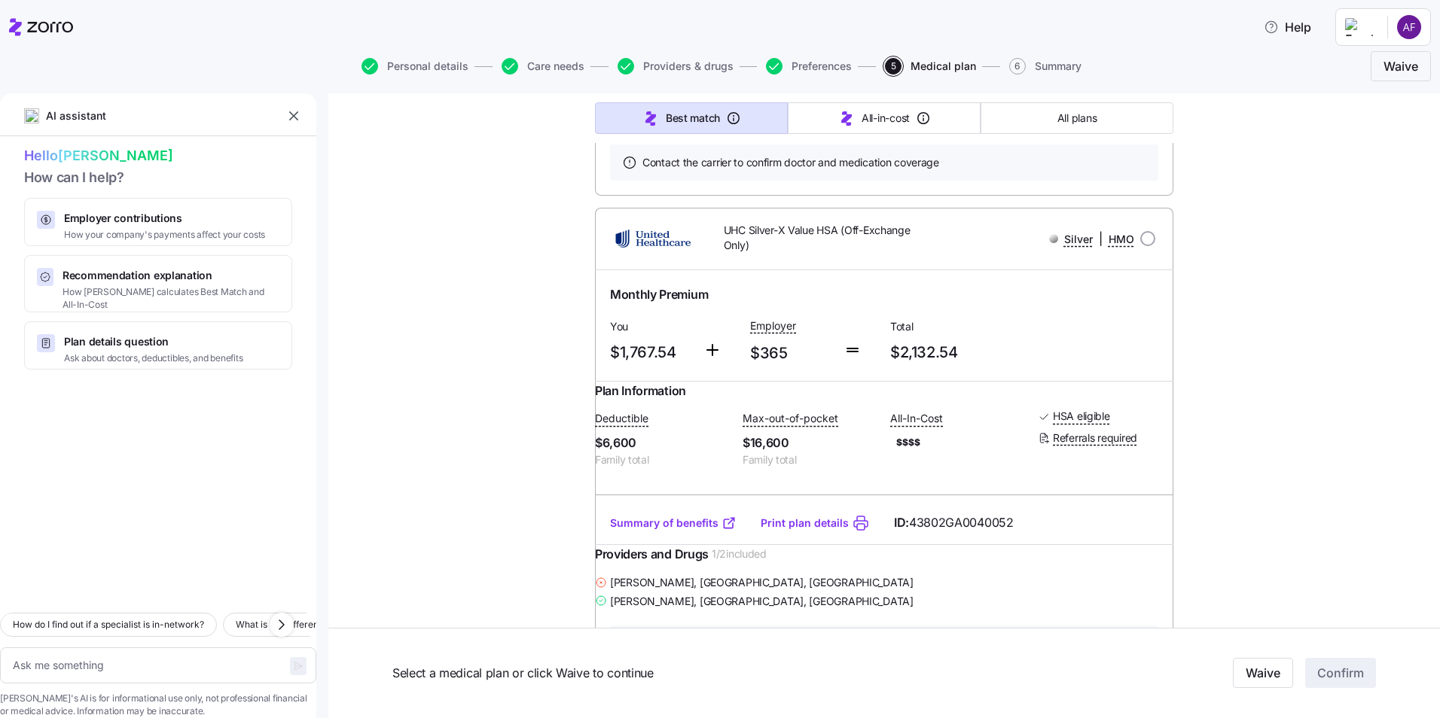
scroll to position [8207, 0]
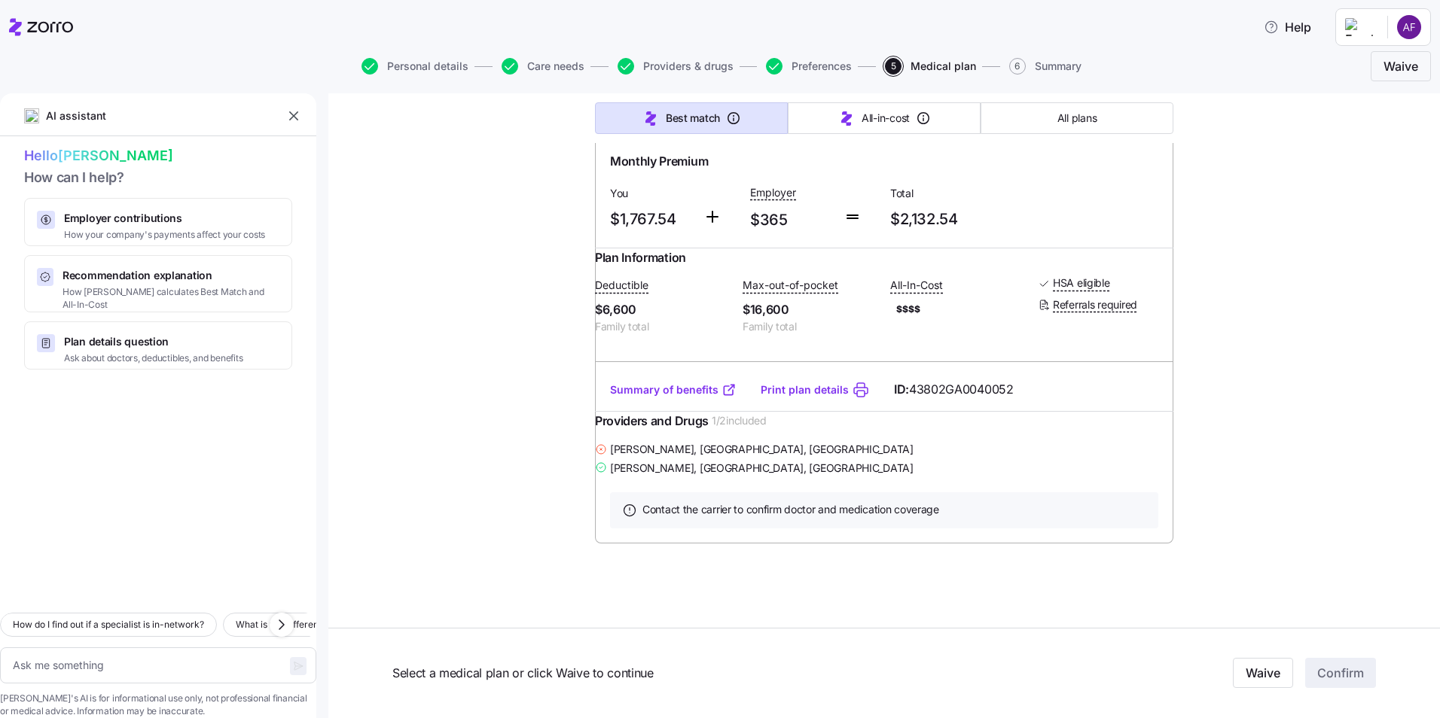
type textarea "x"
